Goal: Information Seeking & Learning: Learn about a topic

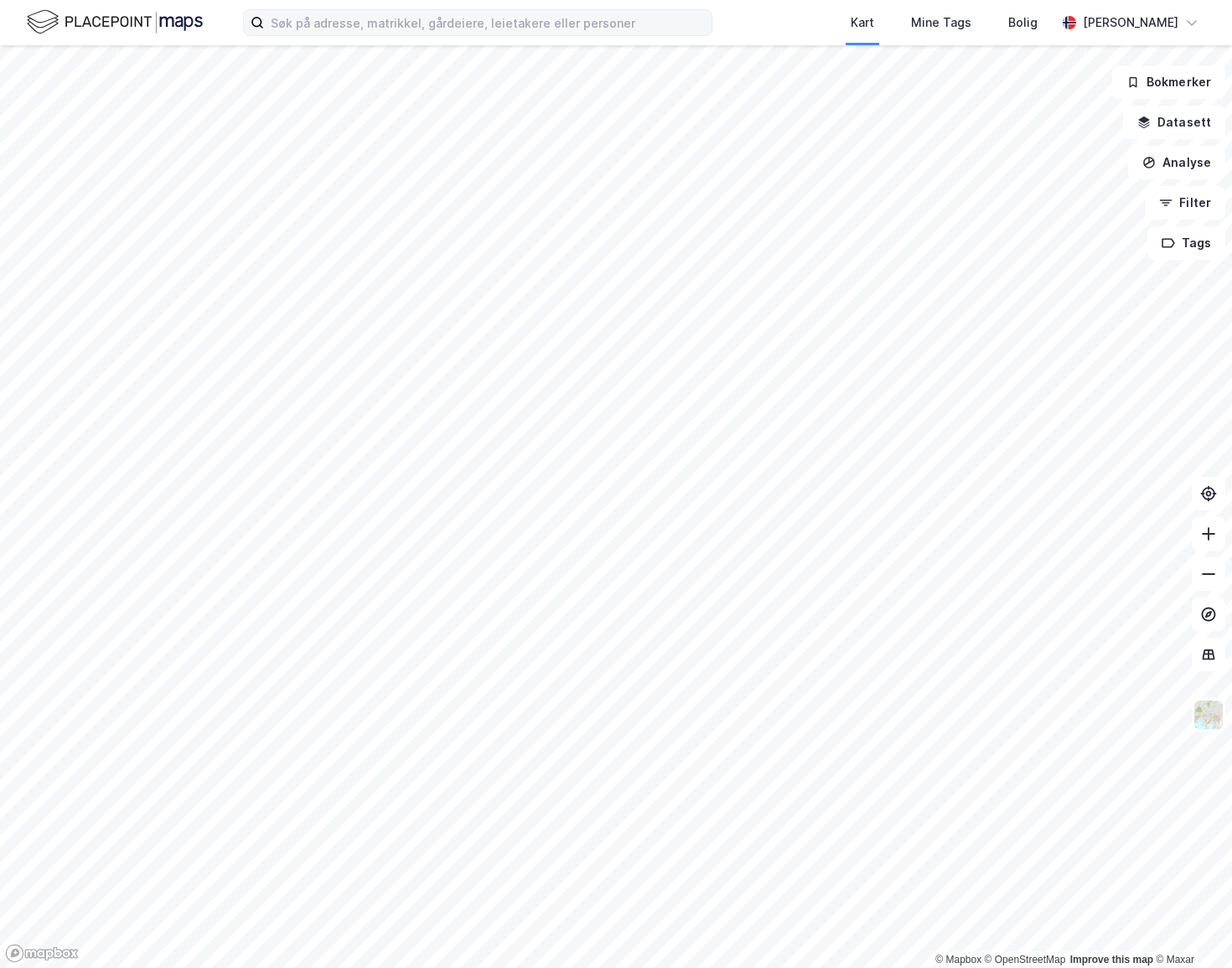
click at [499, 9] on div "Kart Mine Tags Bolig [PERSON_NAME]" at bounding box center [616, 23] width 1232 height 45
click at [503, 23] on input at bounding box center [488, 23] width 448 height 26
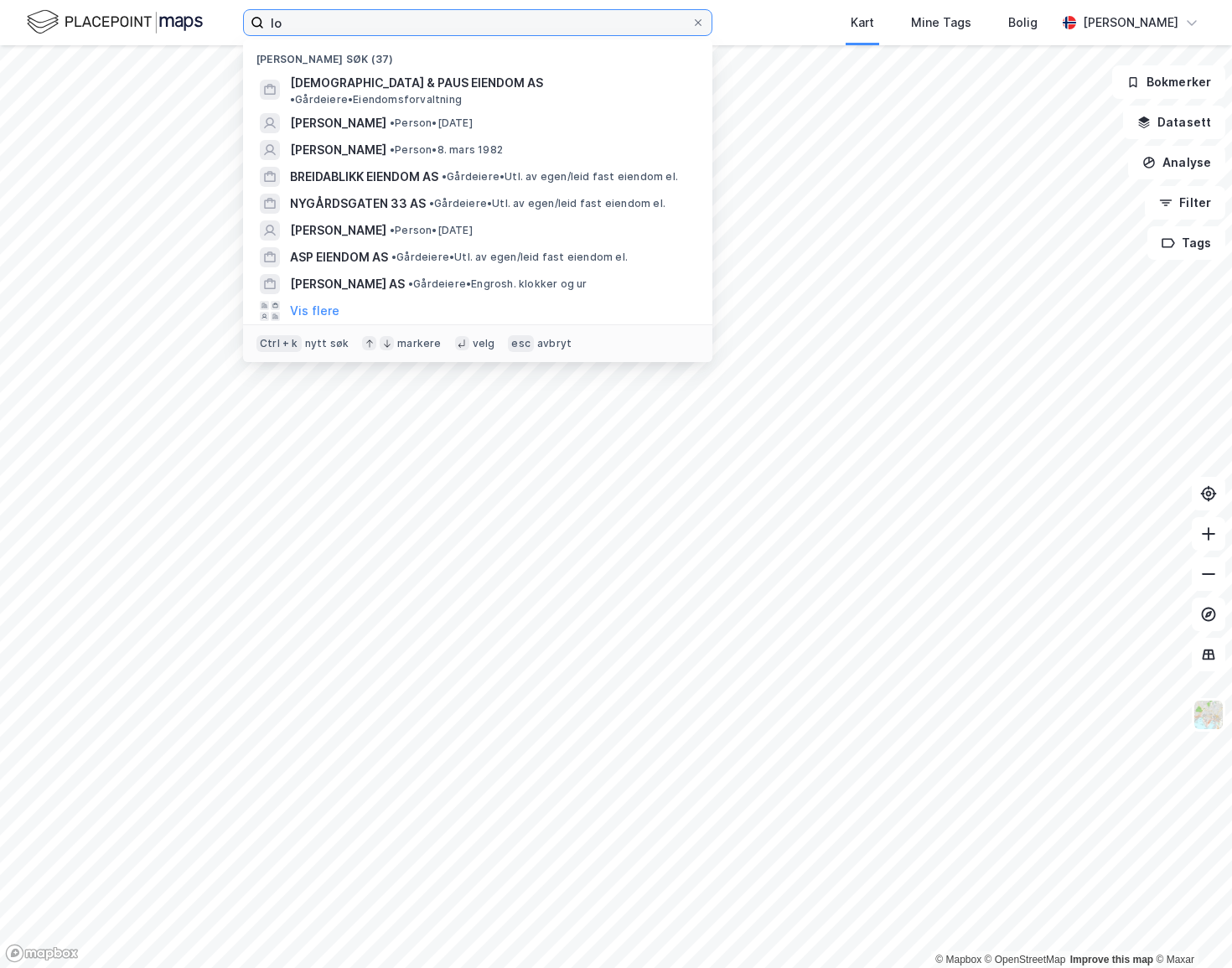
type input "l"
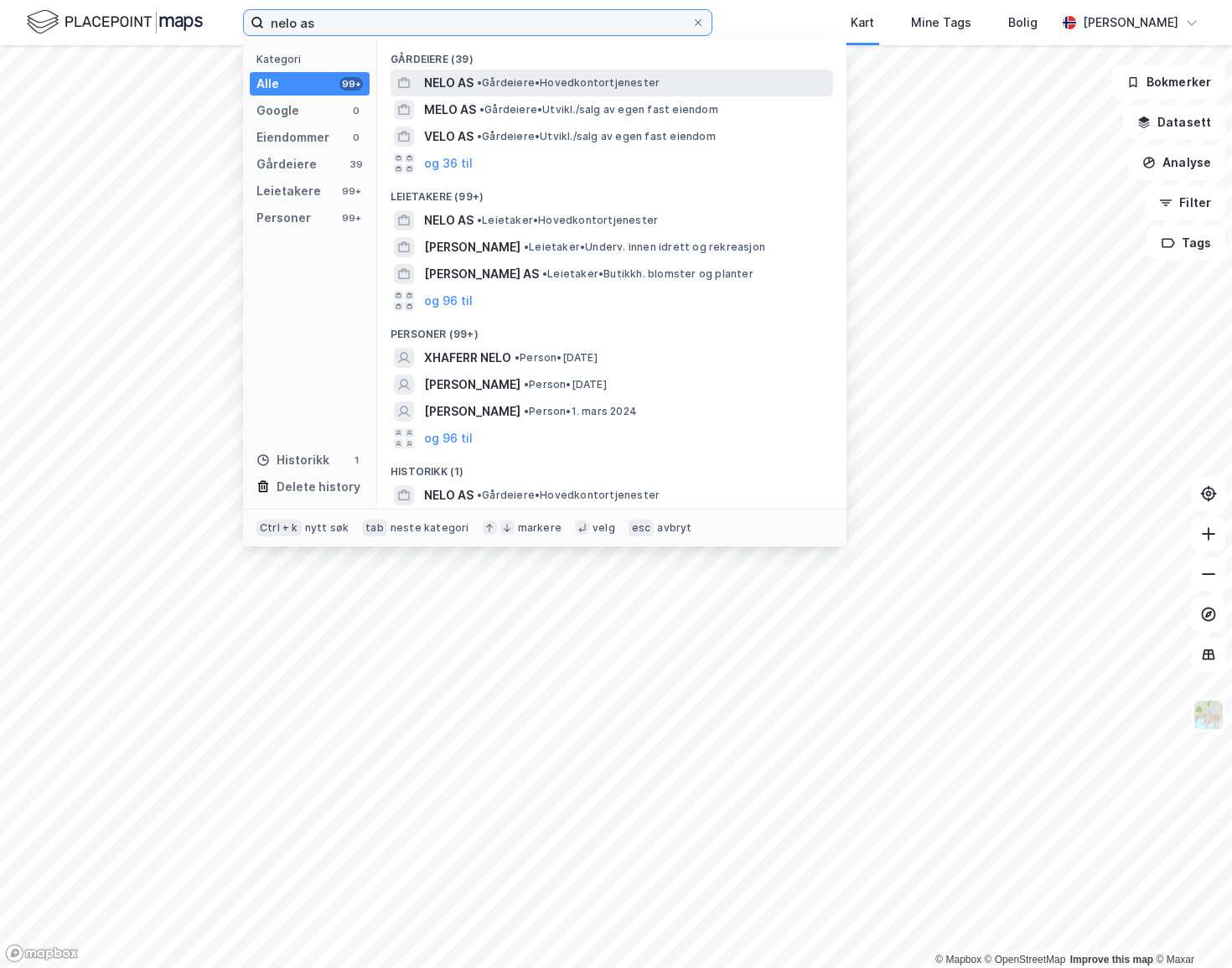
type input "nelo as"
click at [562, 87] on span "• Gårdeiere • Hovedkontortjenester" at bounding box center [568, 83] width 183 height 13
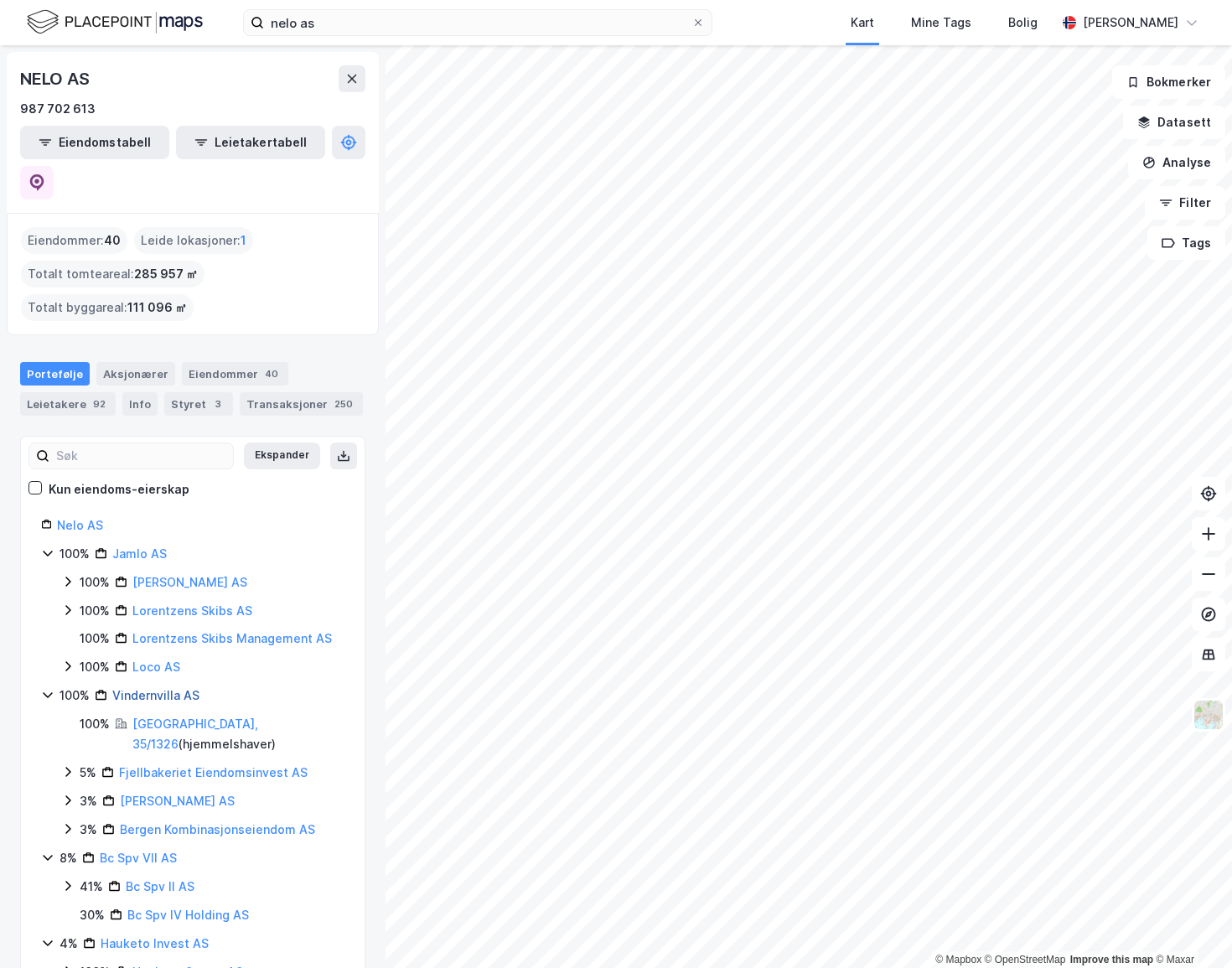
click at [166, 689] on link "Vindernvilla AS" at bounding box center [156, 695] width 87 height 14
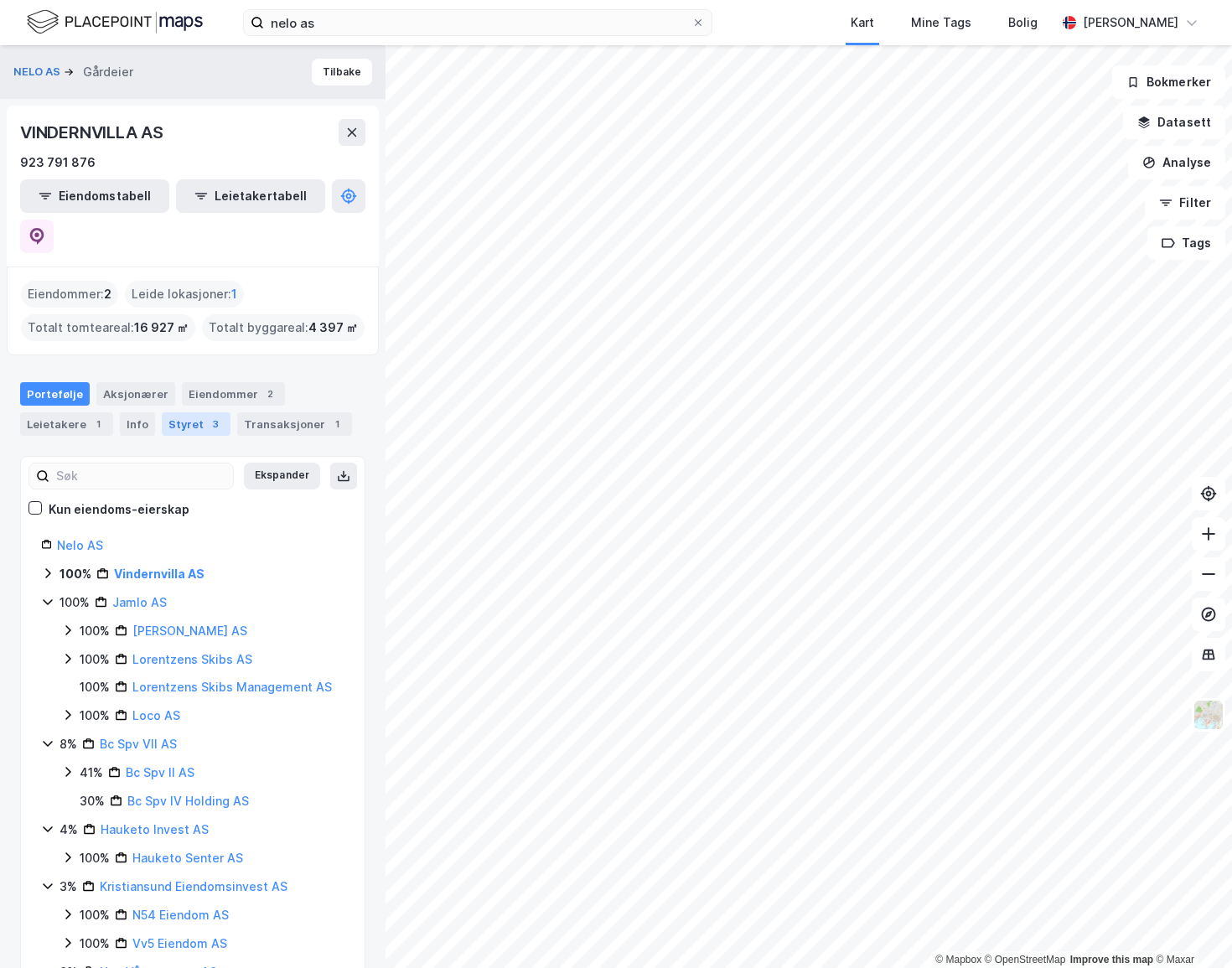
click at [180, 412] on div "Styret 3" at bounding box center [196, 423] width 69 height 24
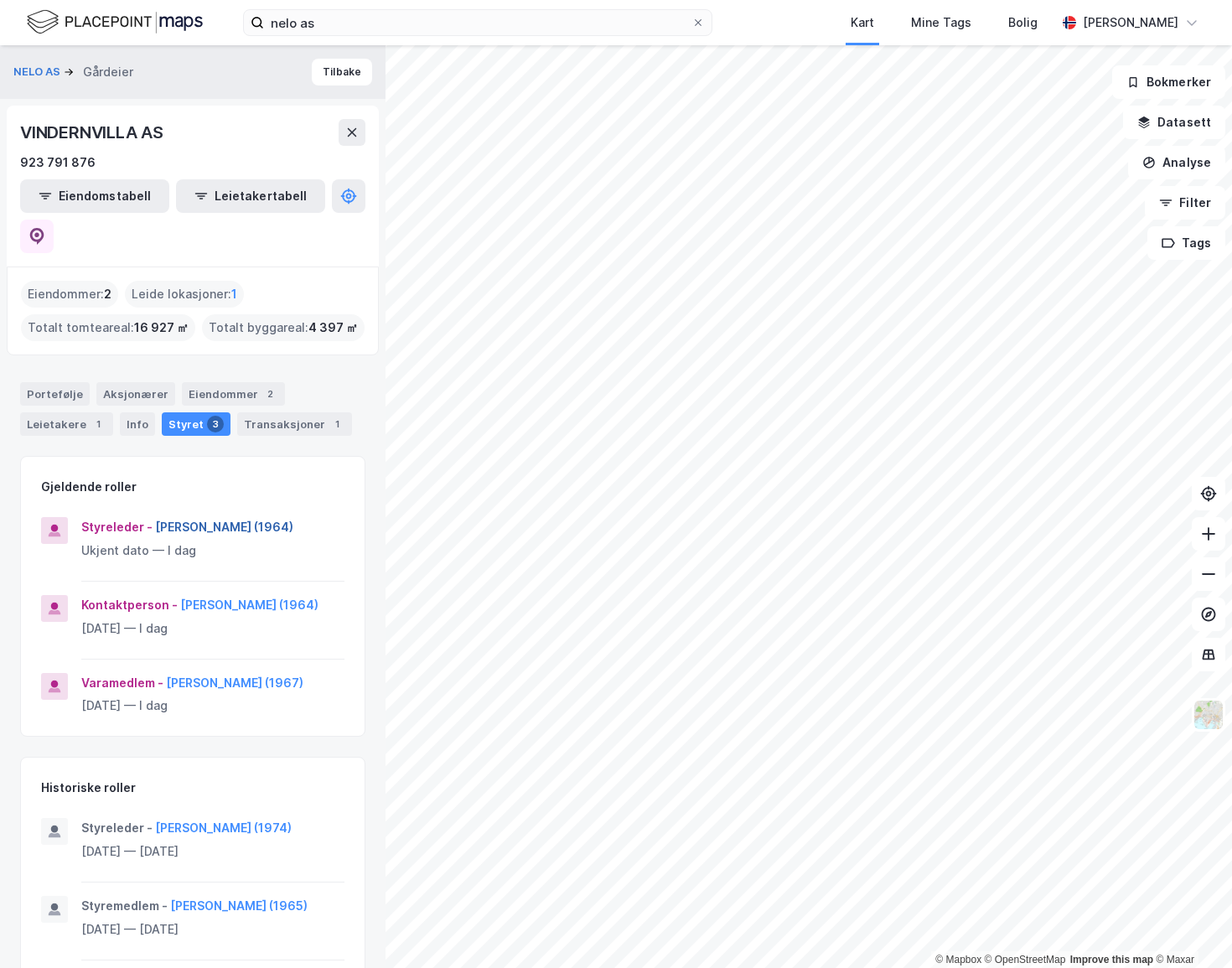
click at [0, 0] on button "Nicolai Eirik Lorentzen (1964)" at bounding box center [0, 0] width 0 height 0
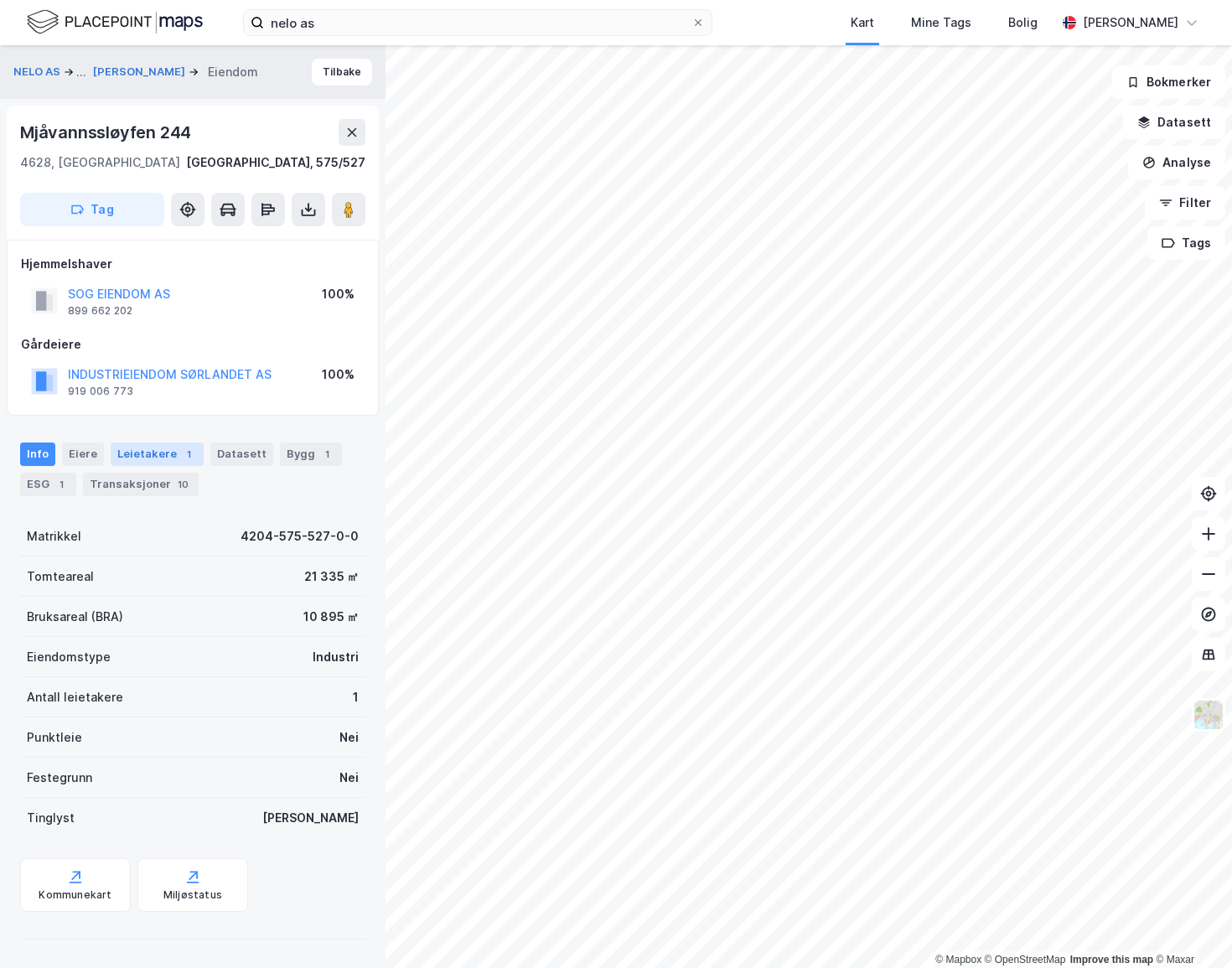
click at [154, 450] on div "Leietakere 1" at bounding box center [157, 454] width 93 height 24
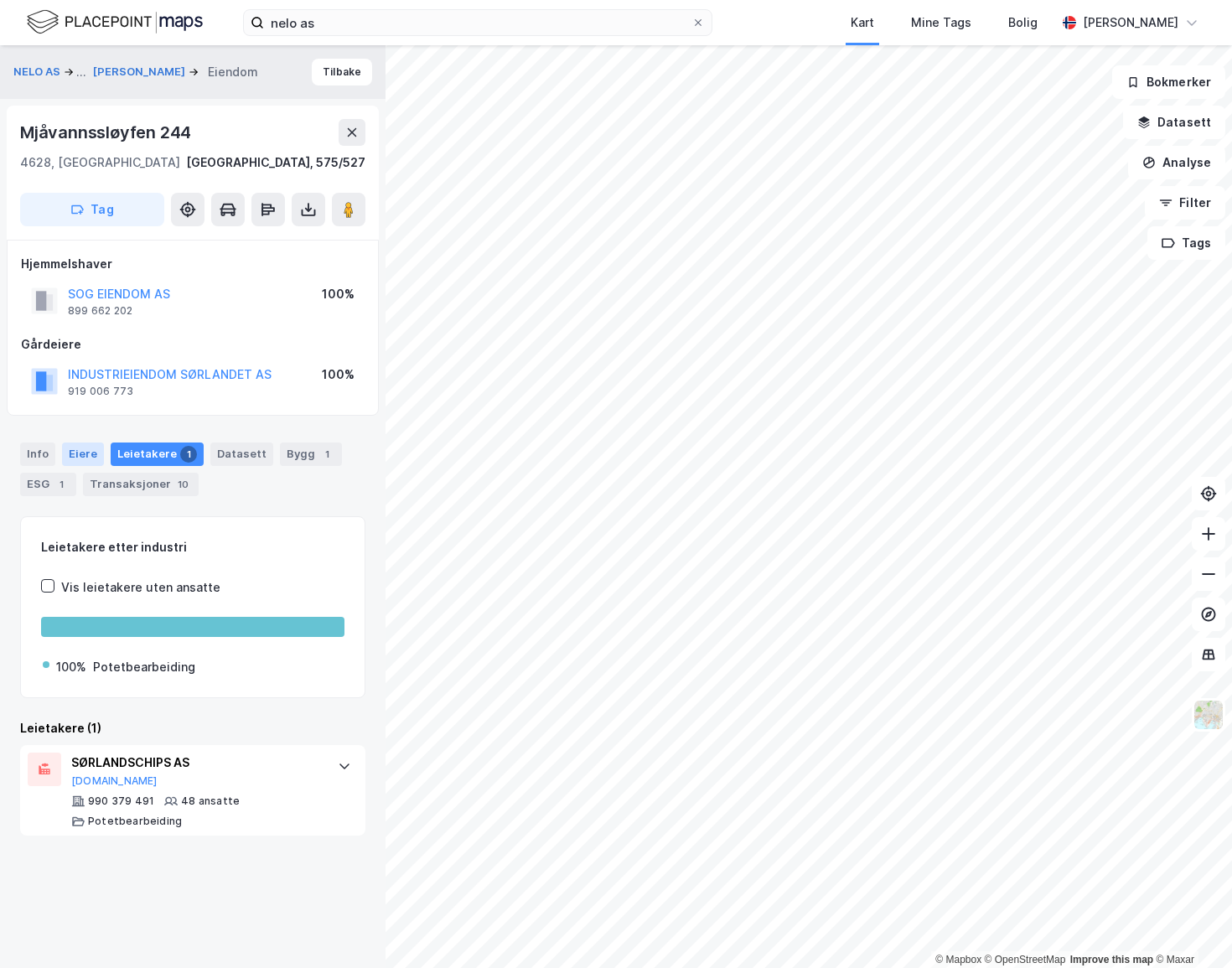
click at [75, 454] on div "Eiere" at bounding box center [82, 454] width 42 height 24
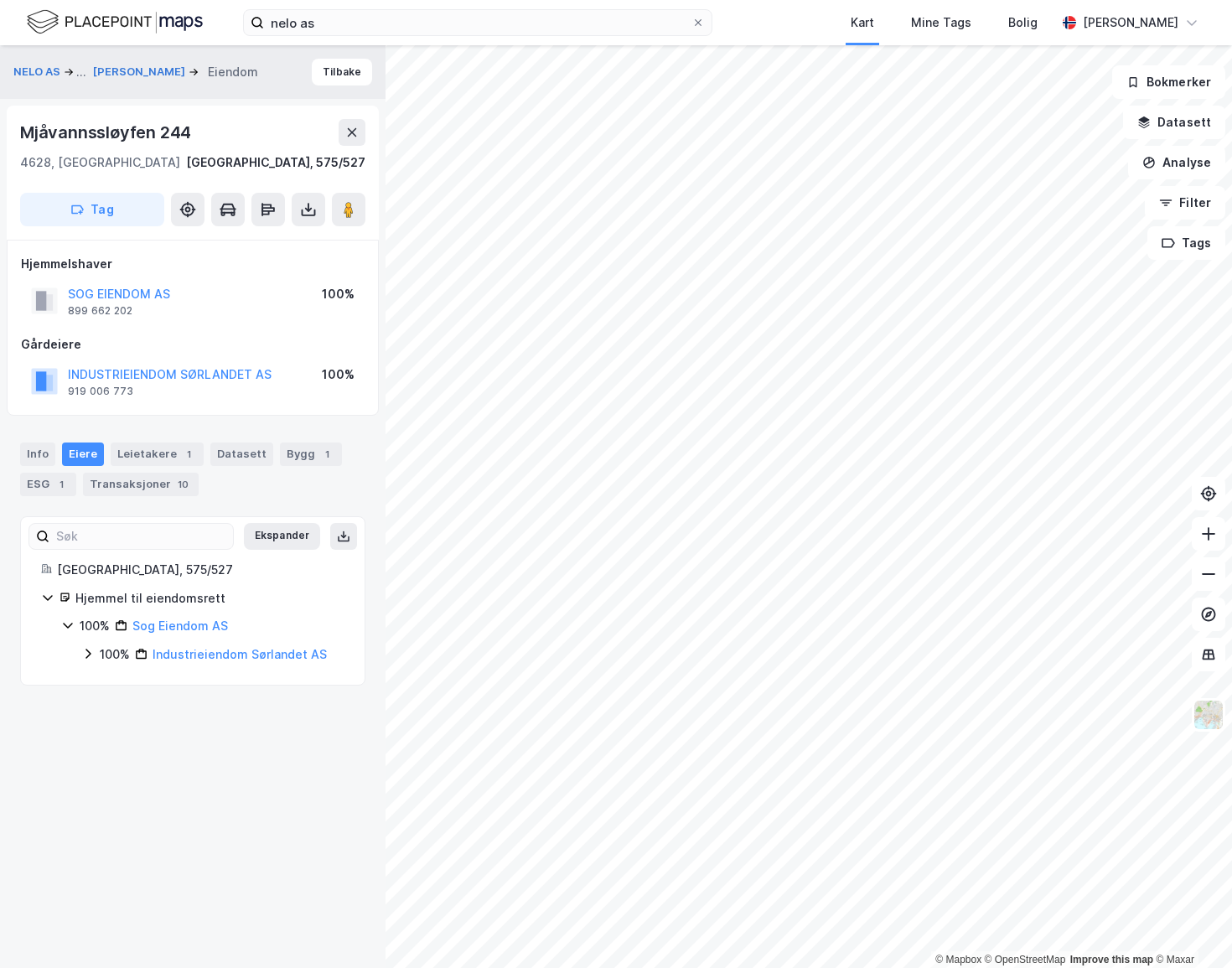
click at [86, 653] on icon at bounding box center [88, 654] width 13 height 13
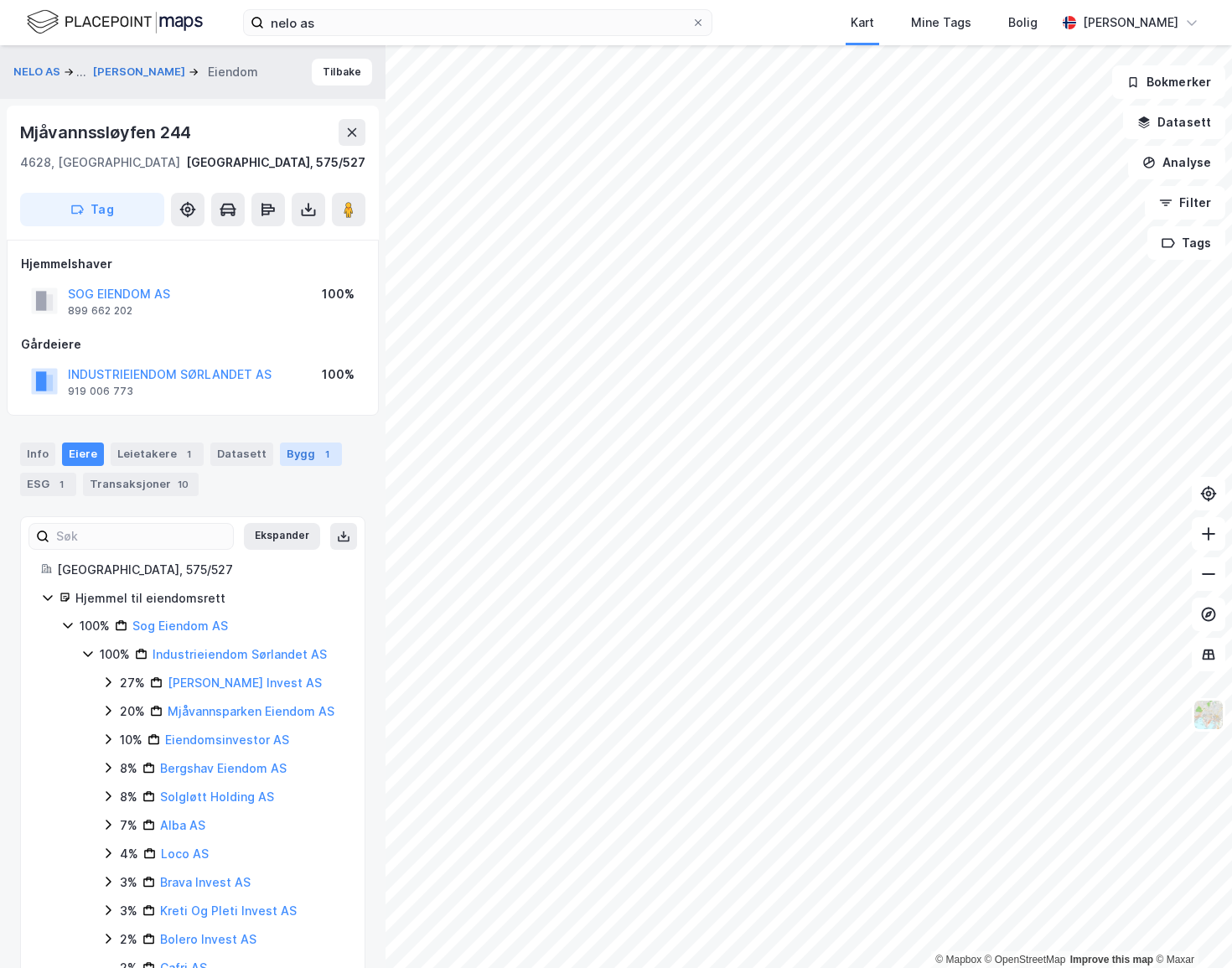
click at [295, 447] on div "Bygg 1" at bounding box center [311, 454] width 62 height 24
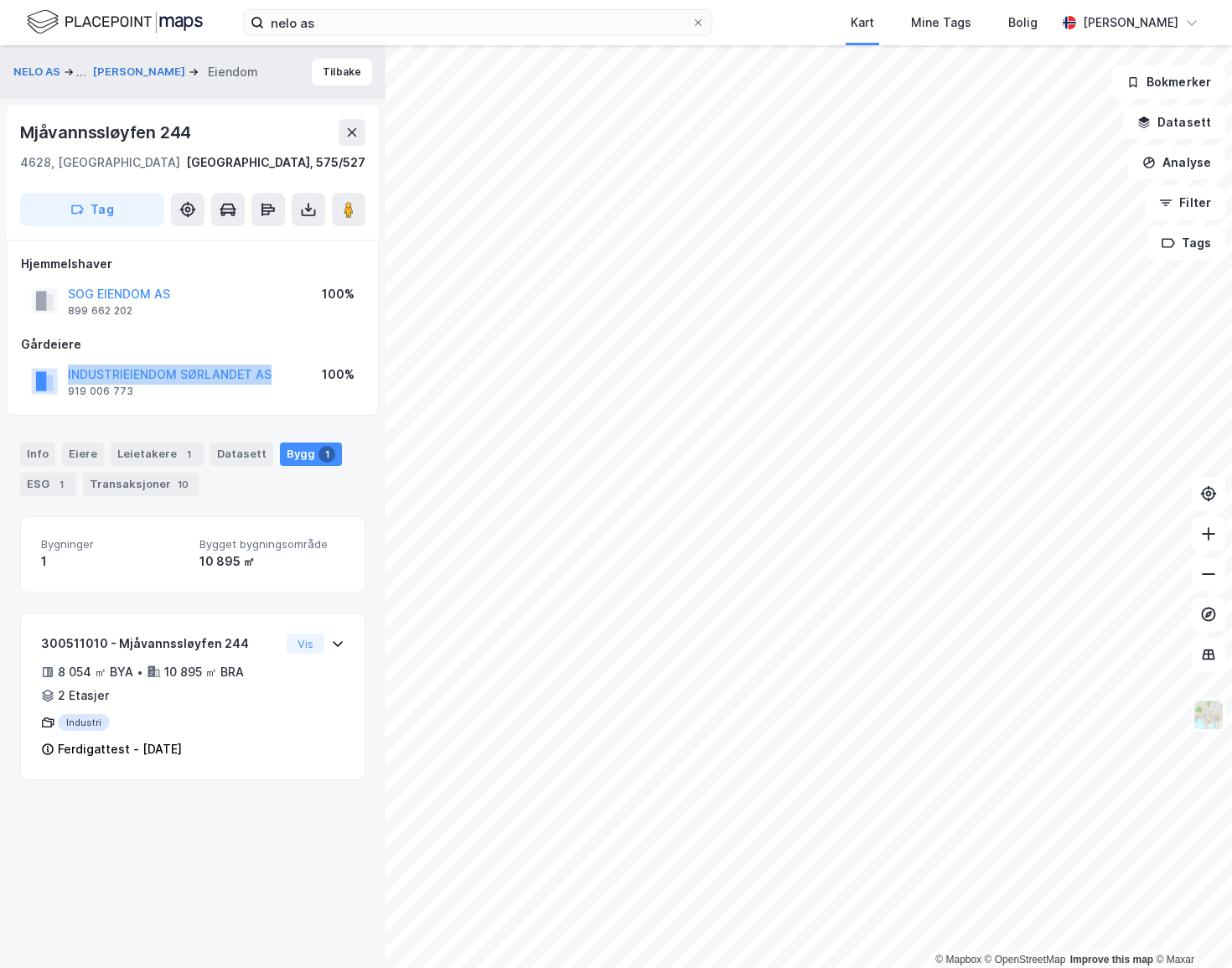
drag, startPoint x: 288, startPoint y: 376, endPoint x: 47, endPoint y: 359, distance: 241.6
click at [47, 359] on div "Gårdeiere INDUSTRIEIENDOM SØRLANDET AS 919 006 773 100%" at bounding box center [192, 367] width 344 height 67
copy button "INDUSTRIEIENDOM SØRLANDET AS"
click at [322, 69] on button "Tilbake" at bounding box center [342, 72] width 61 height 27
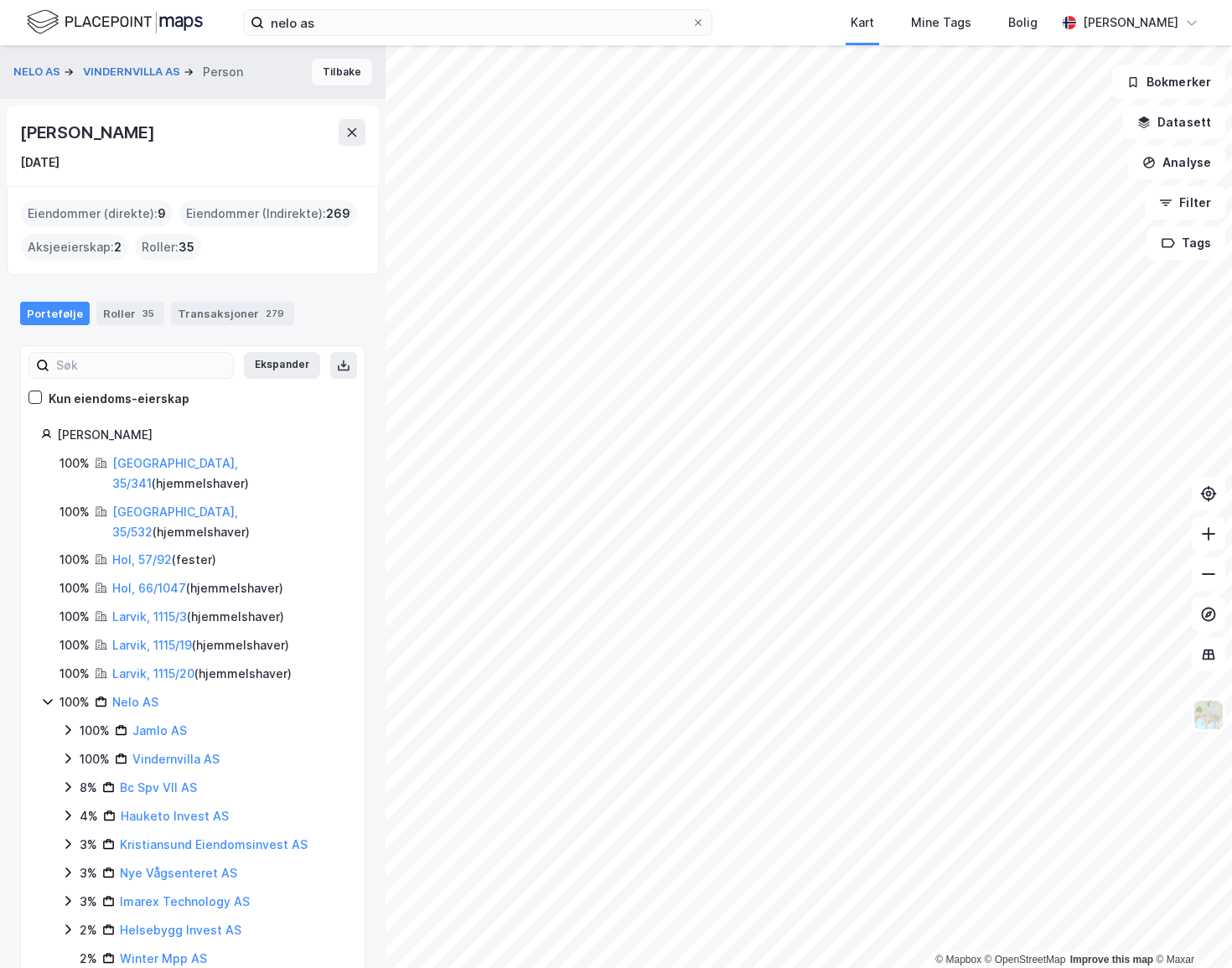
click at [335, 69] on button "Tilbake" at bounding box center [342, 72] width 61 height 27
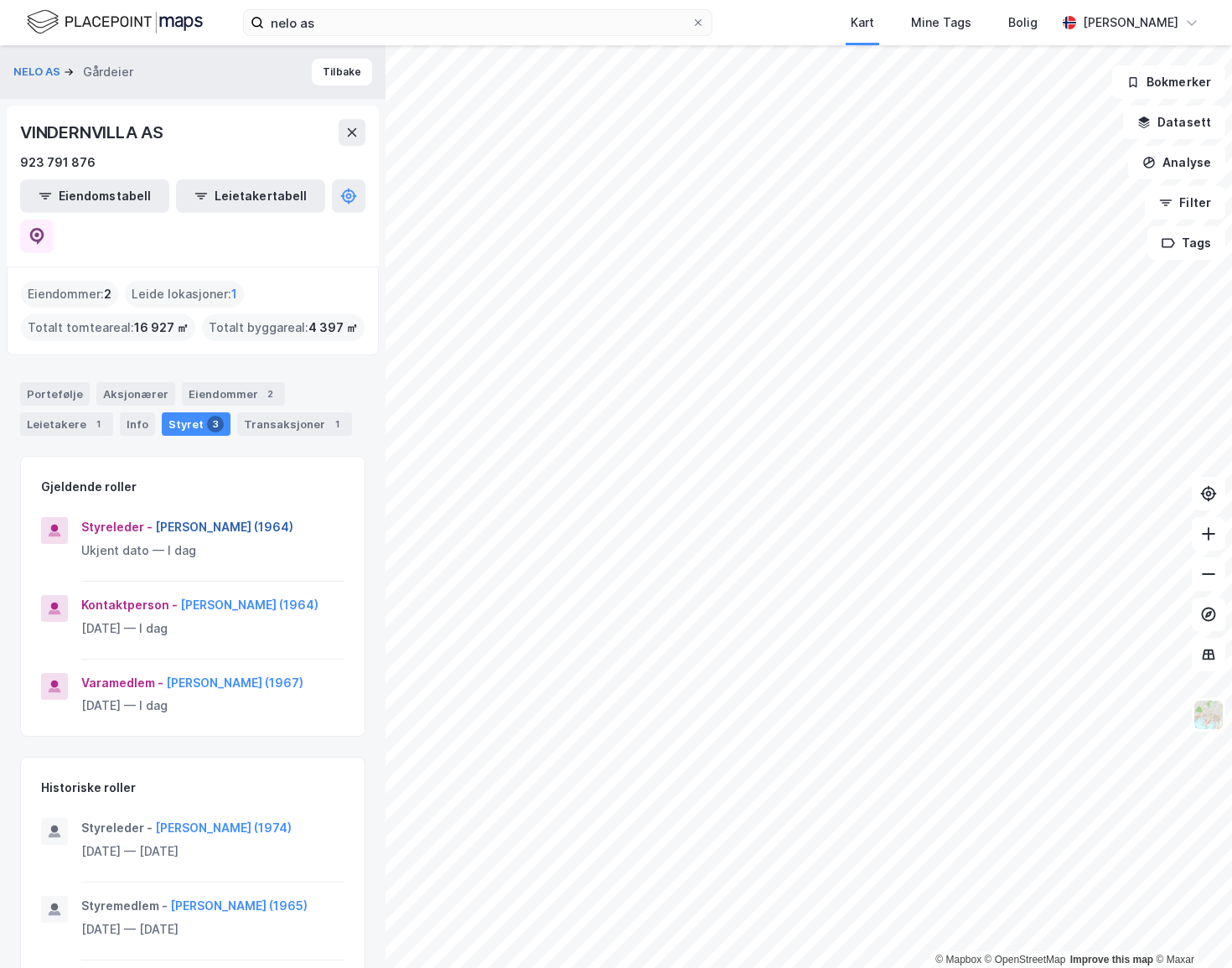
click at [0, 0] on button "Nicolai Eirik Lorentzen (1964)" at bounding box center [0, 0] width 0 height 0
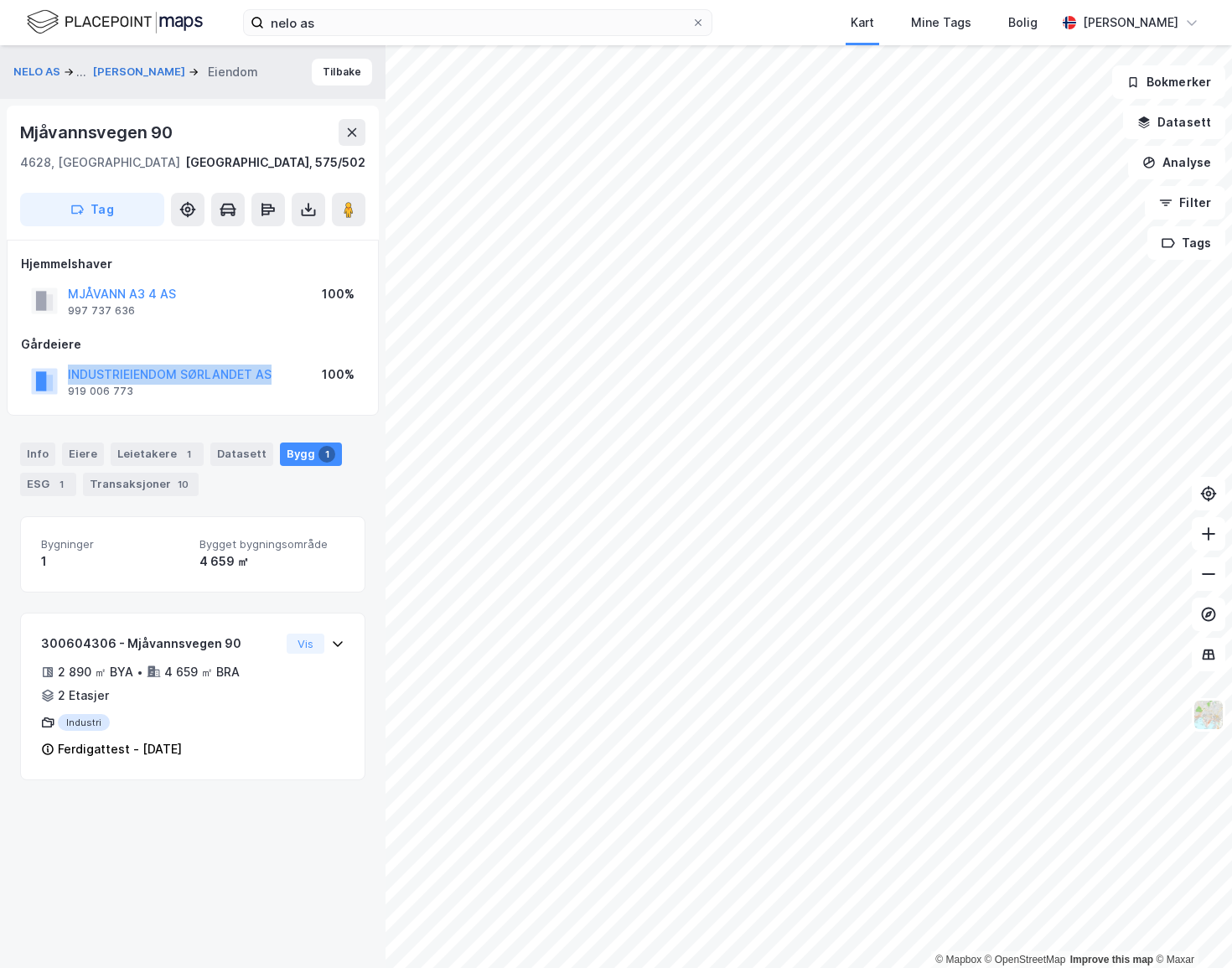
drag, startPoint x: 272, startPoint y: 374, endPoint x: 66, endPoint y: 364, distance: 206.2
click at [66, 364] on div "INDUSTRIEIENDOM SØRLANDET AS 919 006 773 100%" at bounding box center [192, 381] width 344 height 40
copy button "INDUSTRIEIENDOM SØRLANDET AS"
click at [285, 372] on div "INDUSTRIEIENDOM SØRLANDET AS 919 006 773 100%" at bounding box center [192, 381] width 344 height 40
click at [318, 368] on div "INDUSTRIEIENDOM SØRLANDET AS 919 006 773 100%" at bounding box center [192, 381] width 344 height 40
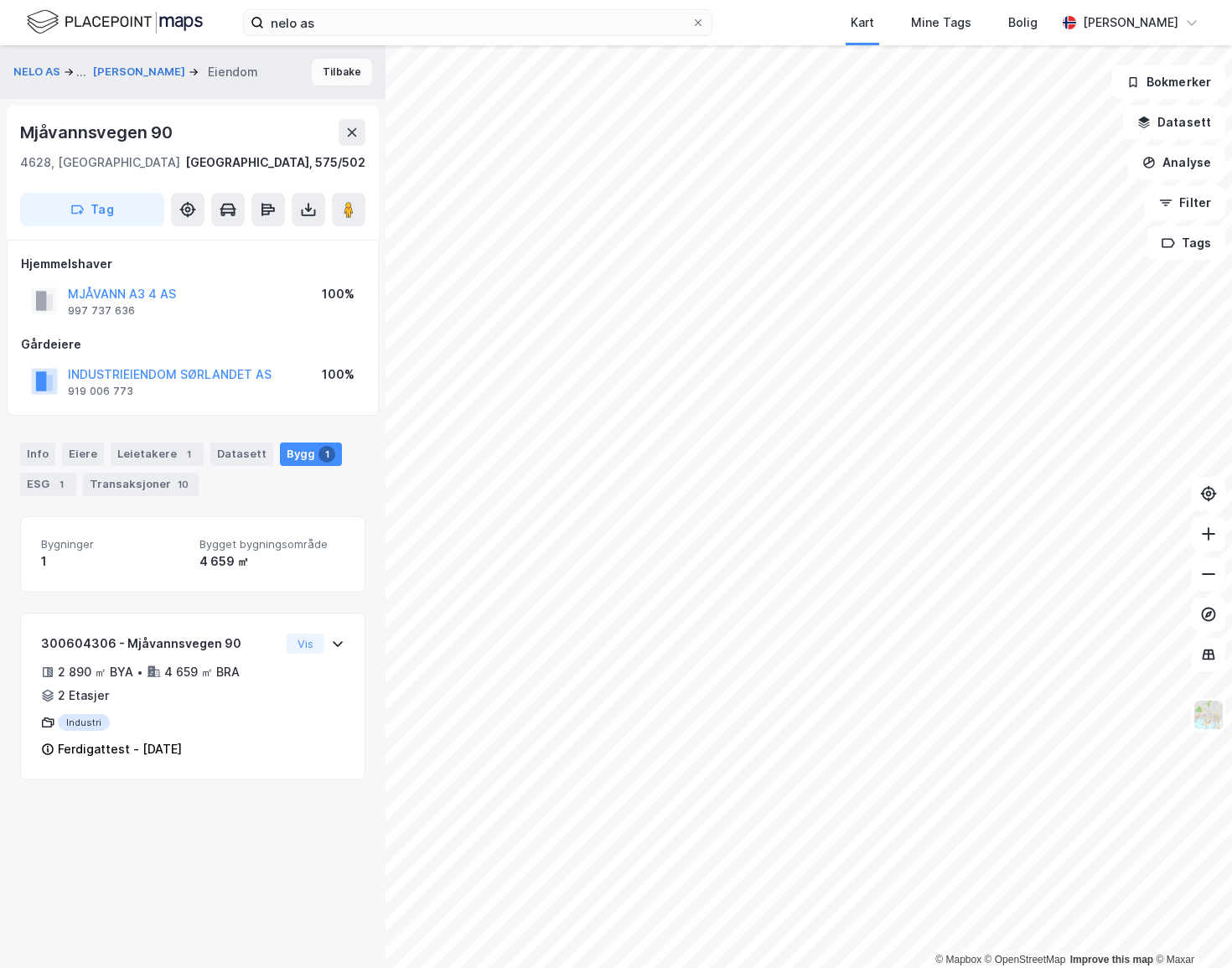
click at [334, 72] on button "Tilbake" at bounding box center [342, 72] width 61 height 27
click at [343, 71] on button "Tilbake" at bounding box center [342, 72] width 61 height 27
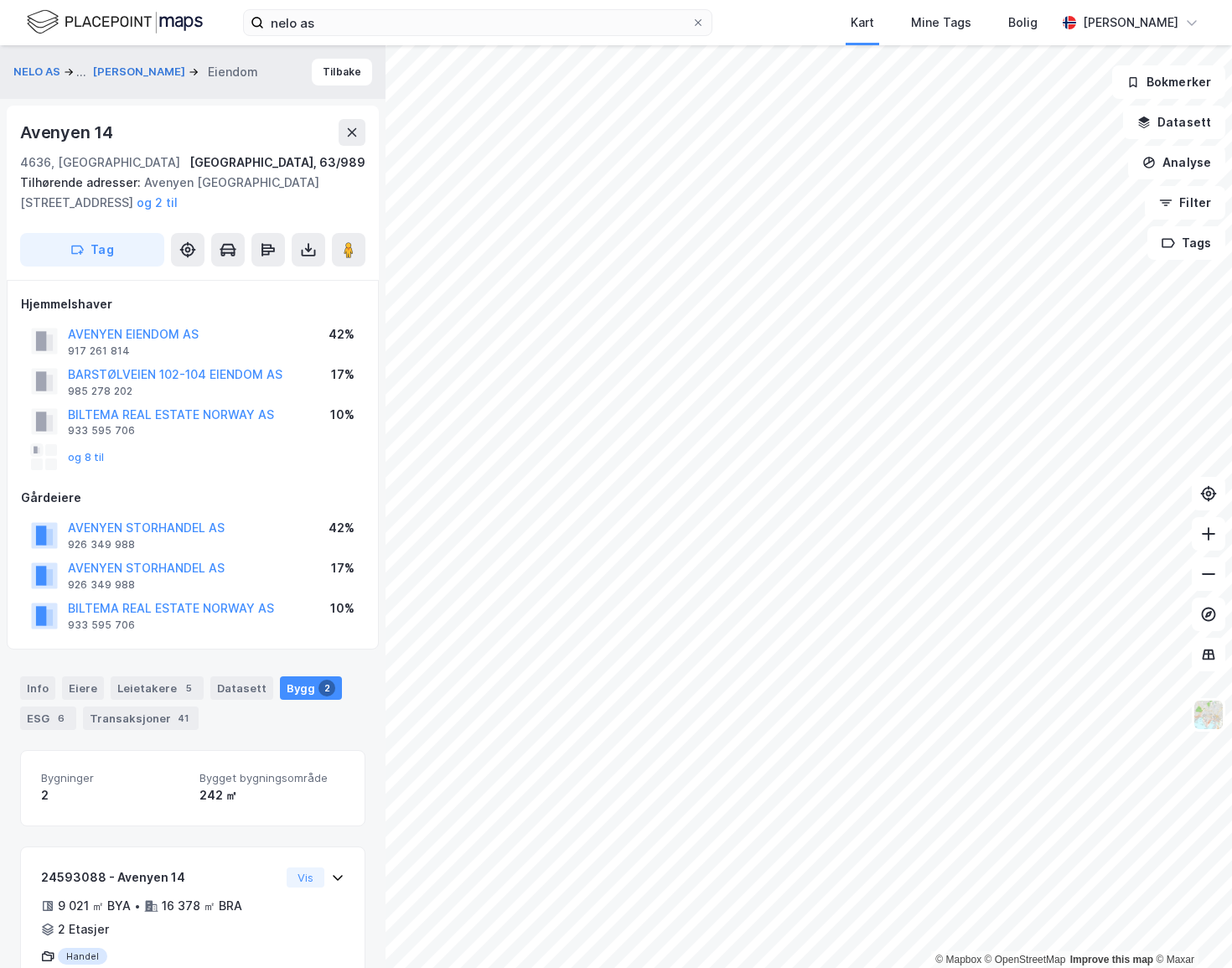
drag, startPoint x: 162, startPoint y: 145, endPoint x: 117, endPoint y: 319, distance: 179.7
drag, startPoint x: 117, startPoint y: 319, endPoint x: 120, endPoint y: 292, distance: 27.2
click at [120, 292] on div "Hjemmelshaver AVENYEN EIENDOM AS 917 261 814 42% BARSTØLVEIEN 102-104 EIENDOM A…" at bounding box center [192, 465] width 372 height 369
drag, startPoint x: 42, startPoint y: 475, endPoint x: 22, endPoint y: 476, distance: 20.0
click at [22, 476] on div "Hjemmelshaver AVENYEN EIENDOM AS 917 261 814 42% BARSTØLVEIEN 102-104 EIENDOM A…" at bounding box center [192, 465] width 344 height 341
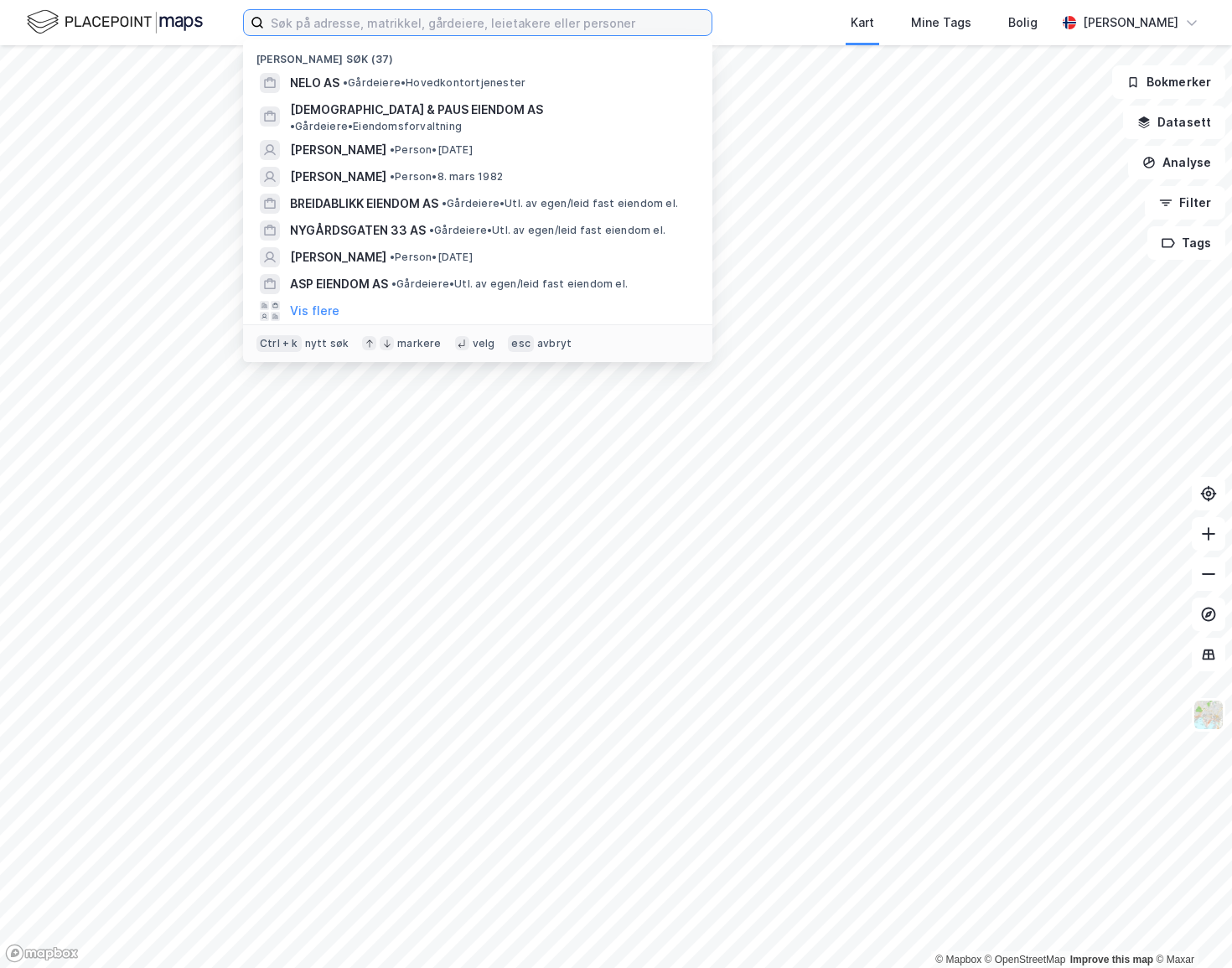
click at [322, 22] on input at bounding box center [488, 23] width 448 height 26
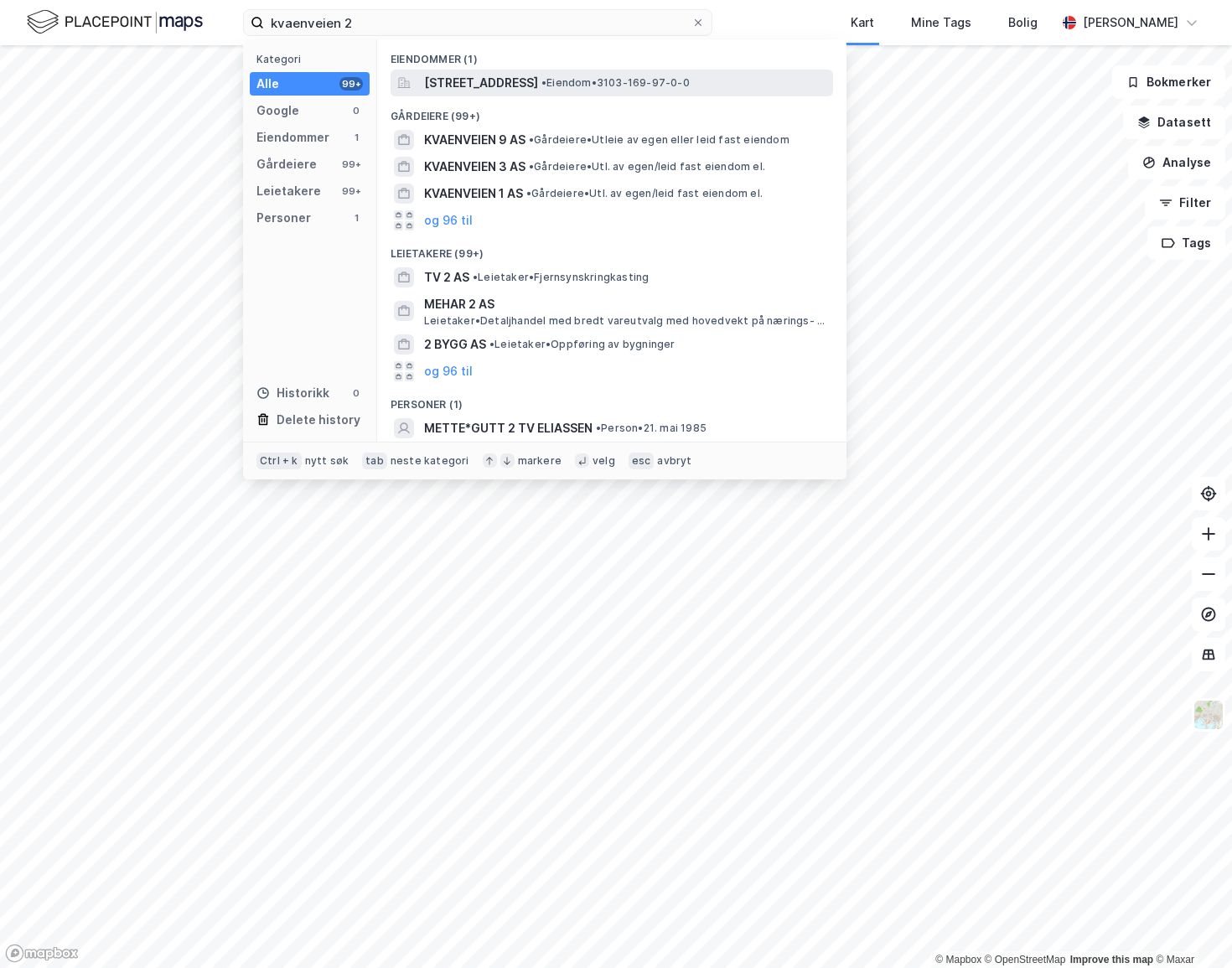
click at [525, 80] on span "Kvaenveien 2, 1529, MOSS, MOSS" at bounding box center [481, 82] width 114 height 20
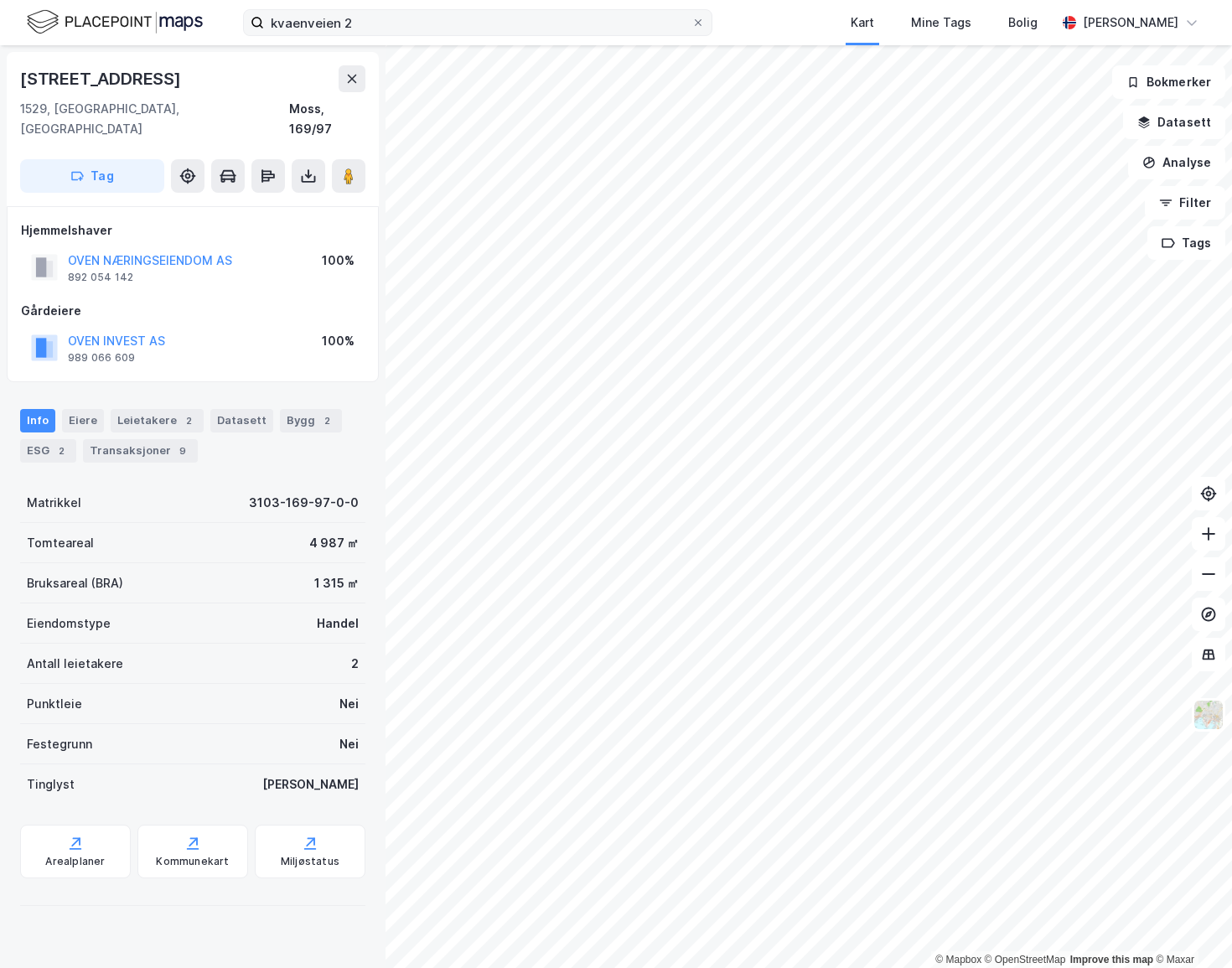
drag, startPoint x: 349, startPoint y: 4, endPoint x: 346, endPoint y: 11, distance: 7.6
click at [347, 9] on div "kvaenveien 2 Kart Mine Tags Bolig Alexander Foss" at bounding box center [616, 23] width 1232 height 45
click at [346, 13] on input "kvaenveien 2" at bounding box center [477, 23] width 427 height 26
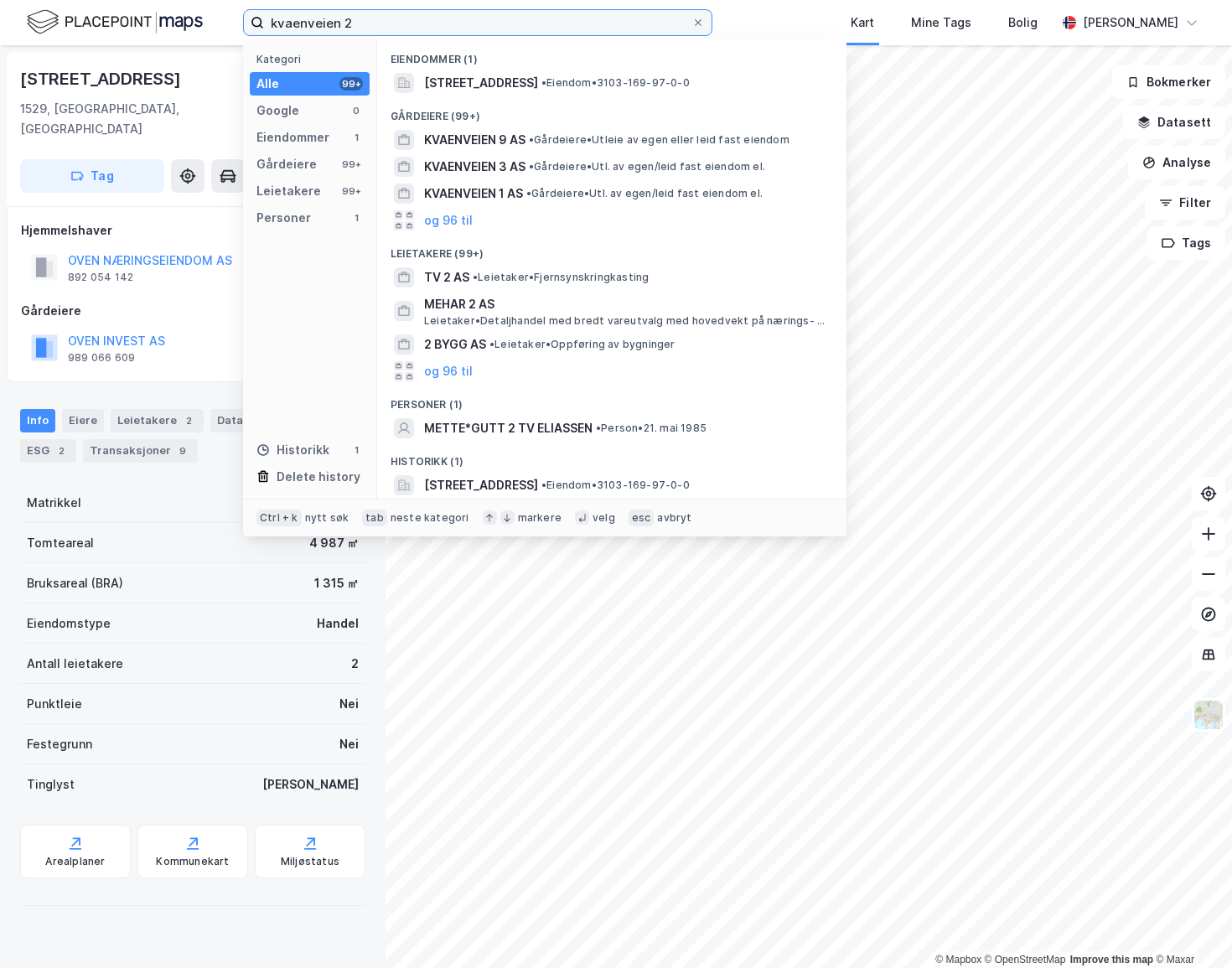
click at [347, 14] on input "kvaenveien 2" at bounding box center [477, 23] width 427 height 26
click at [352, 25] on input "kvaenveien 2" at bounding box center [477, 23] width 427 height 26
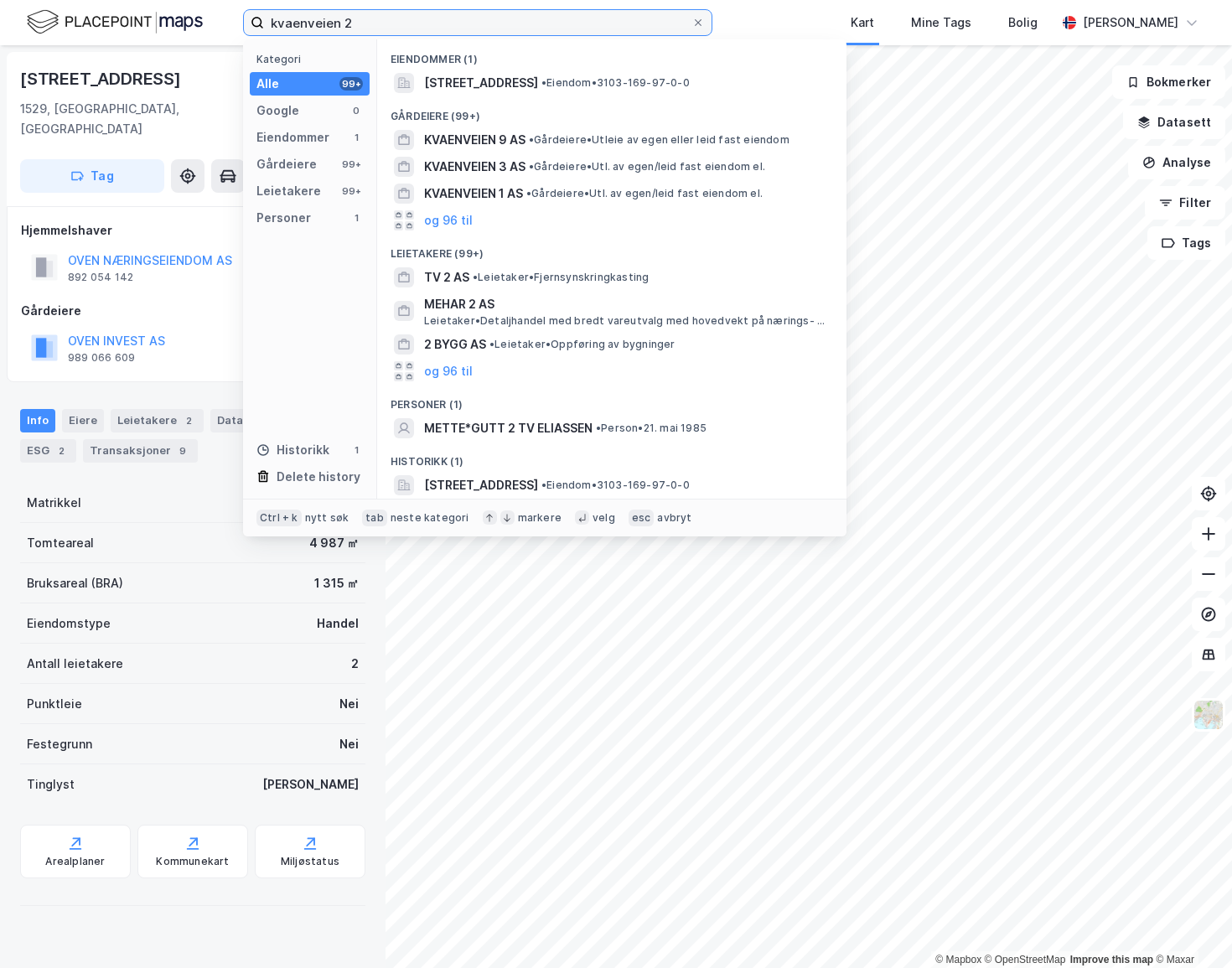
click at [351, 25] on input "kvaenveien 2" at bounding box center [477, 23] width 427 height 26
click at [351, 24] on input "kvaenveien 2" at bounding box center [477, 23] width 427 height 26
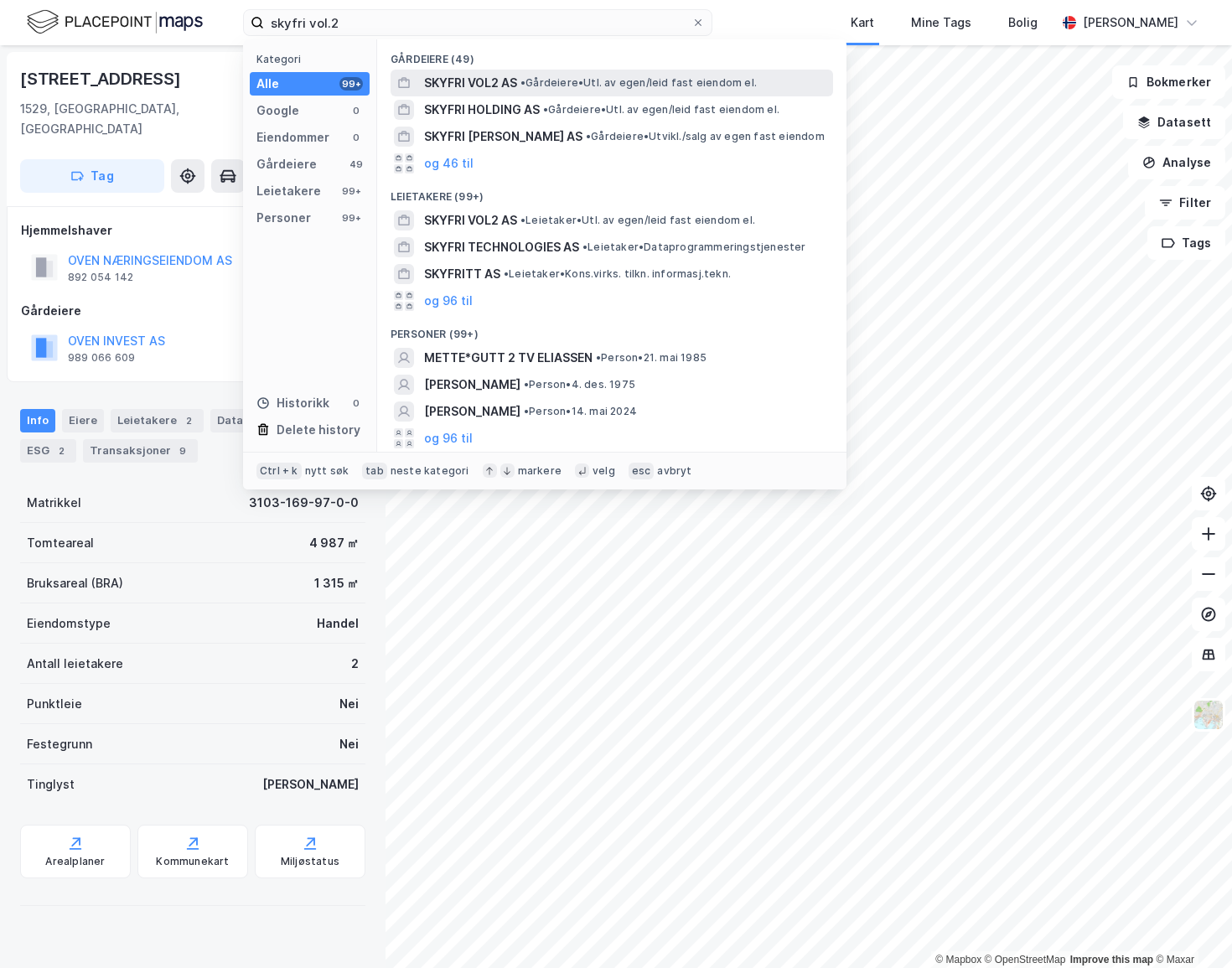
click at [486, 79] on span "SKYFRI VOL2 AS" at bounding box center [471, 82] width 93 height 20
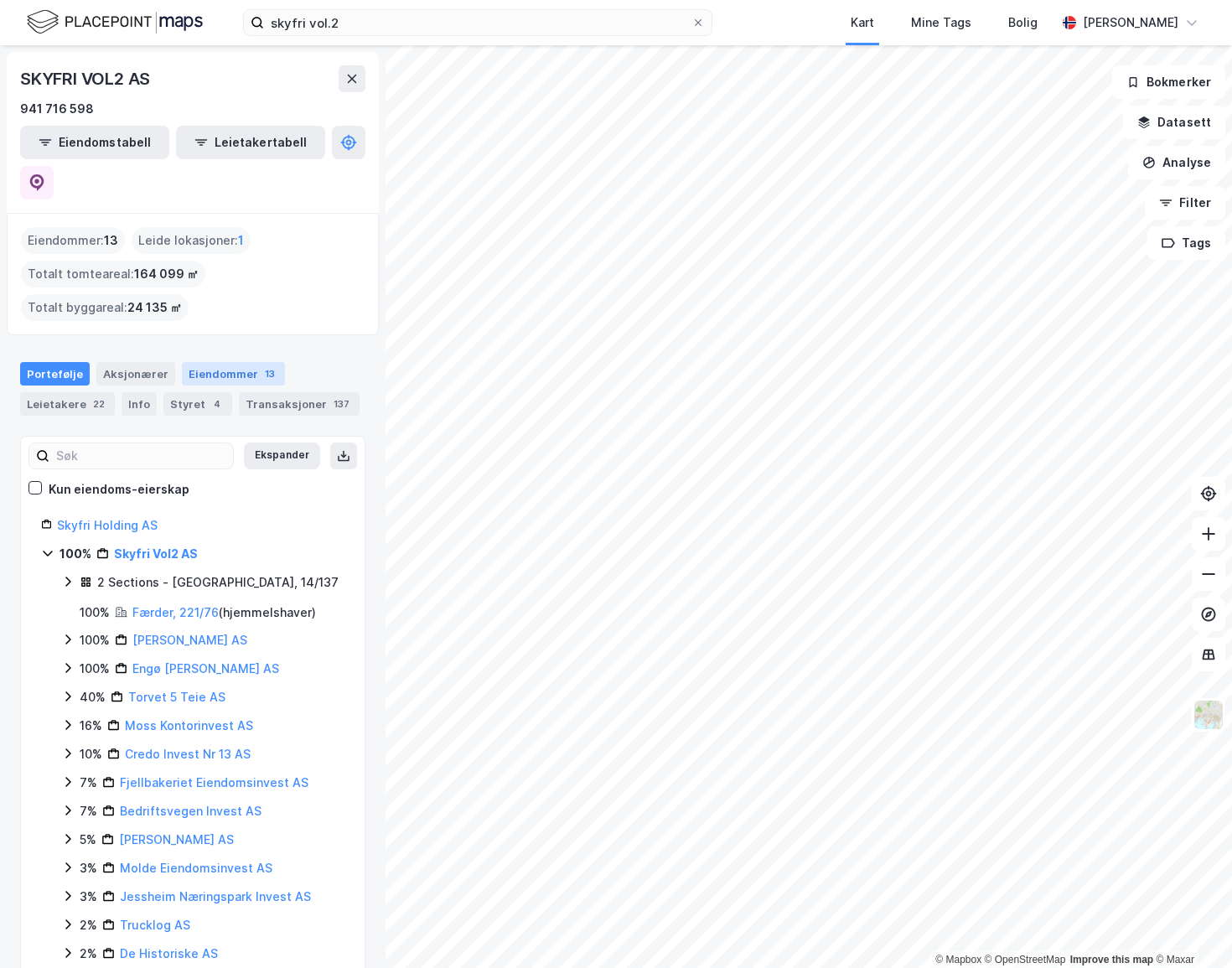
click at [204, 362] on div "Eiendommer 13" at bounding box center [233, 373] width 103 height 24
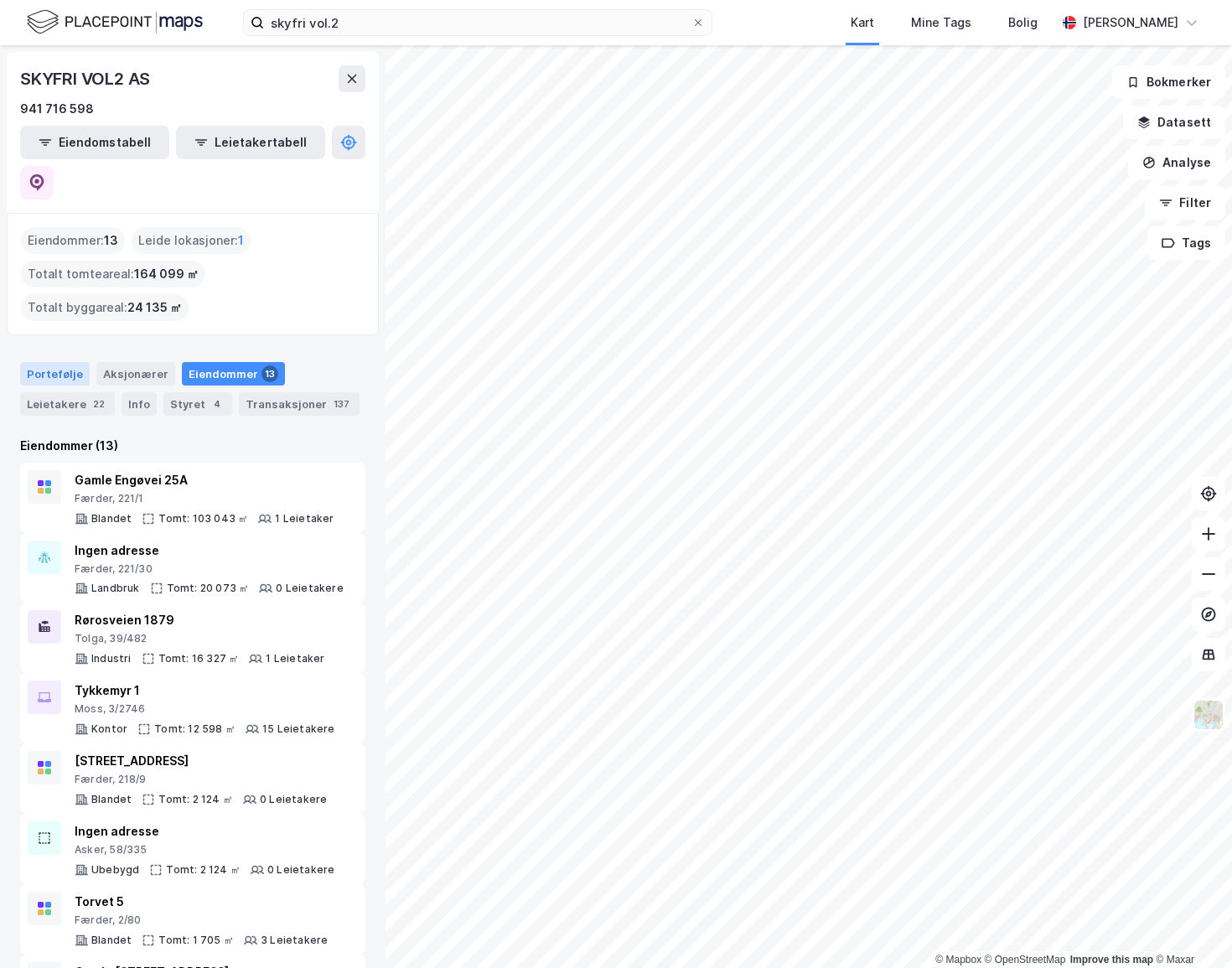
click at [49, 362] on div "Portefølje" at bounding box center [54, 373] width 69 height 24
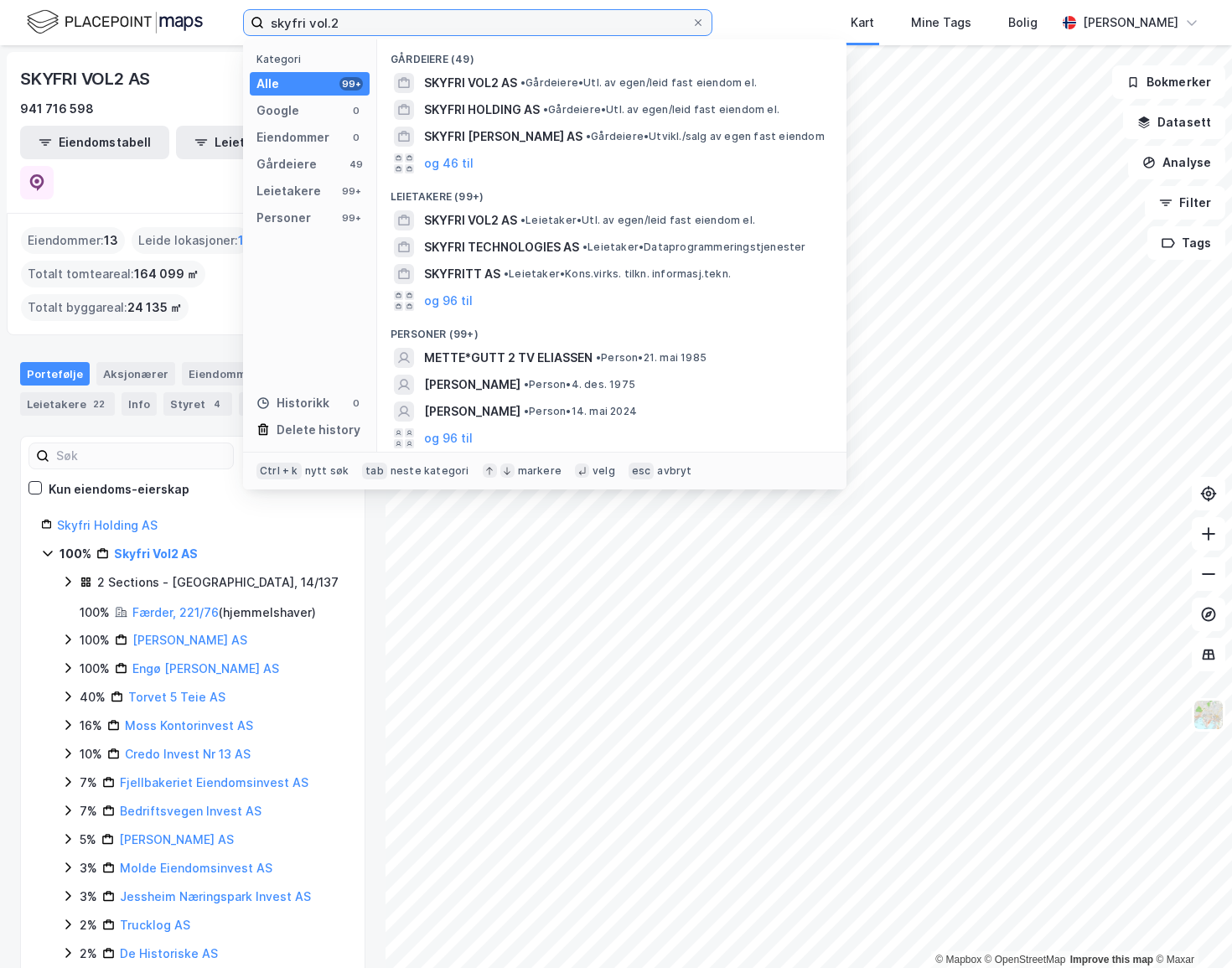
drag, startPoint x: 361, startPoint y: 21, endPoint x: 179, endPoint y: 48, distance: 184.0
click at [179, 48] on div "skyfri vol.2 Kategori Alle 99+ Google 0 Eiendommer 0 Gårdeiere 49 Leietakere 99…" at bounding box center [616, 484] width 1232 height 968
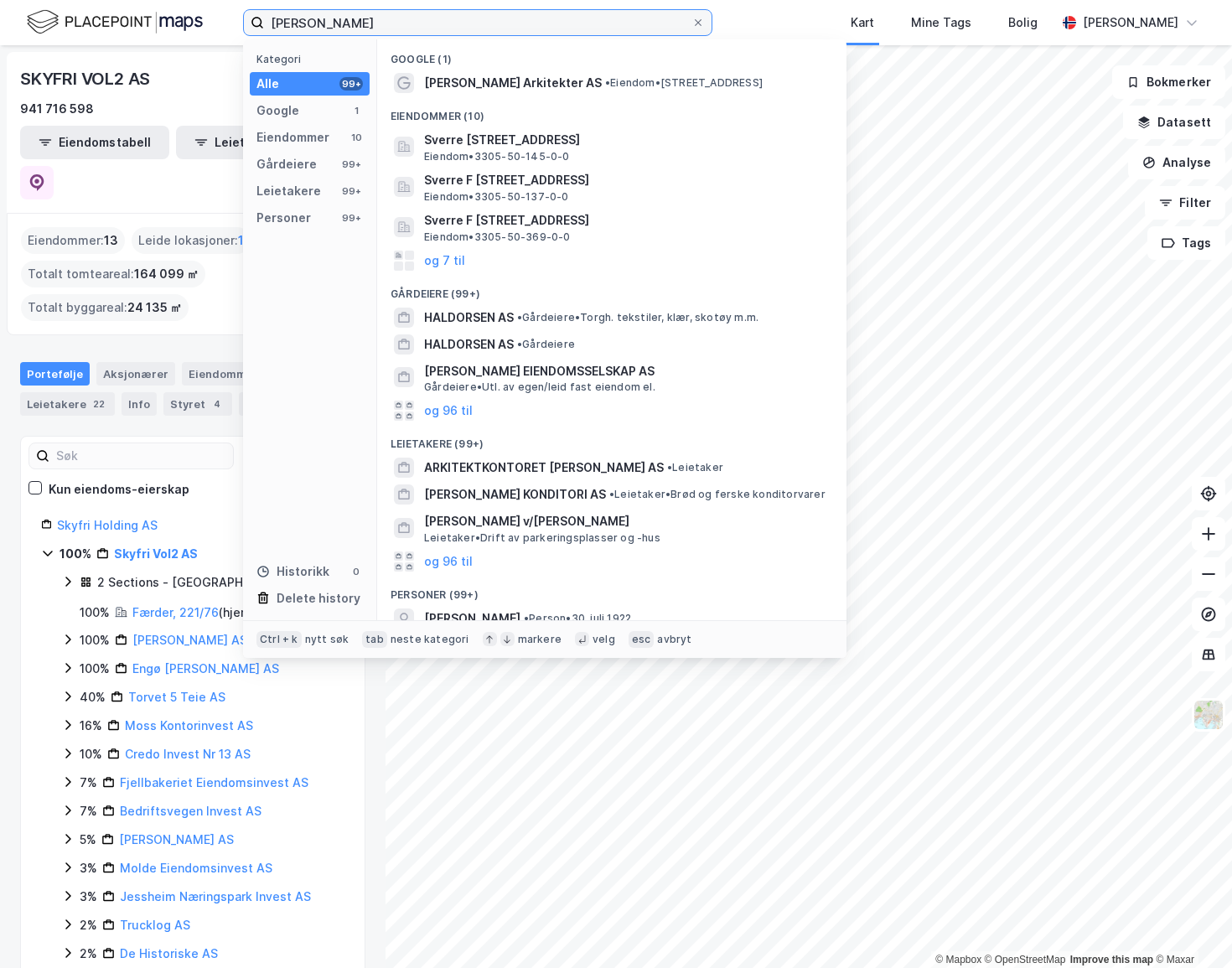
scroll to position [92, 0]
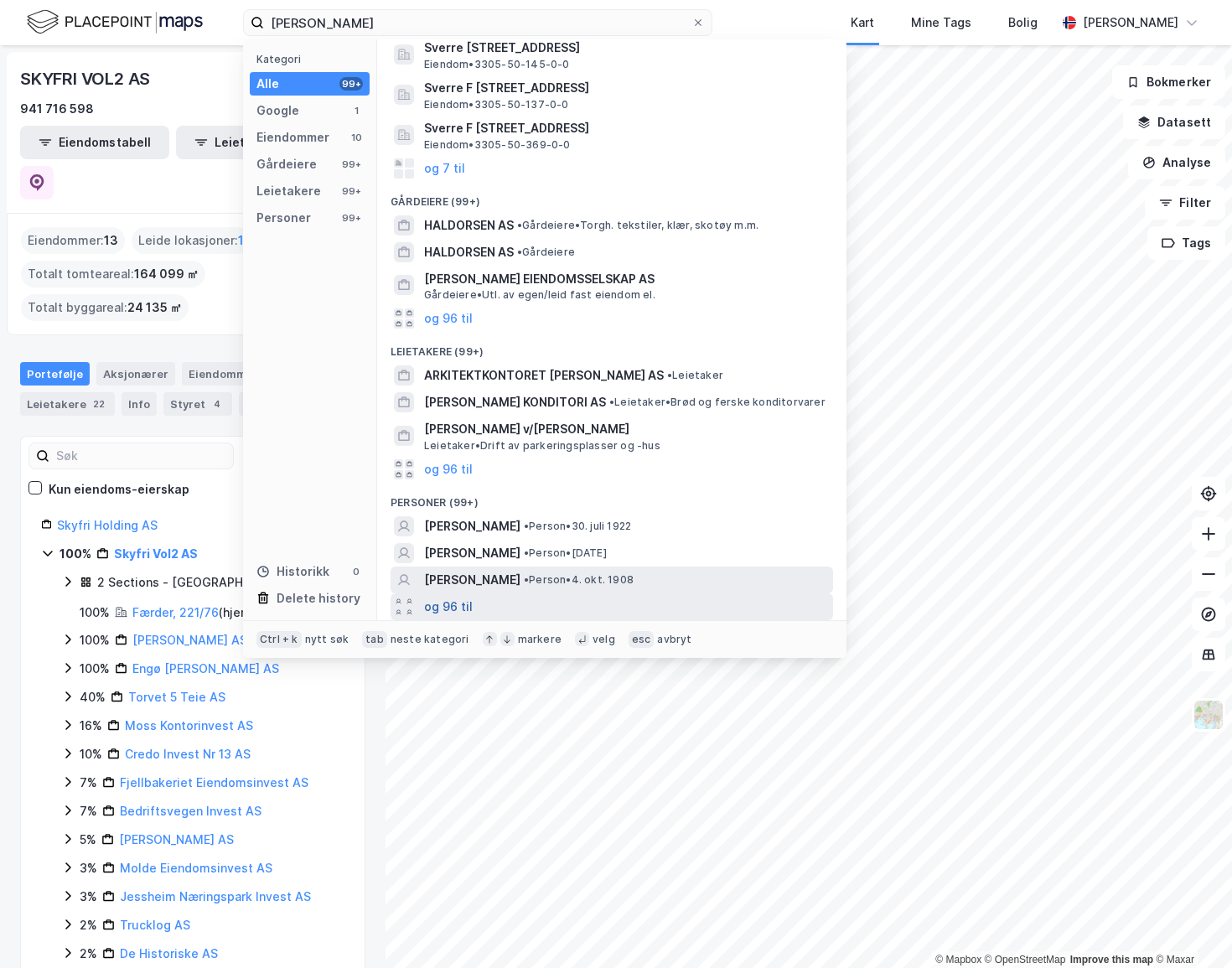
click at [445, 601] on button "og 96 til" at bounding box center [448, 606] width 48 height 20
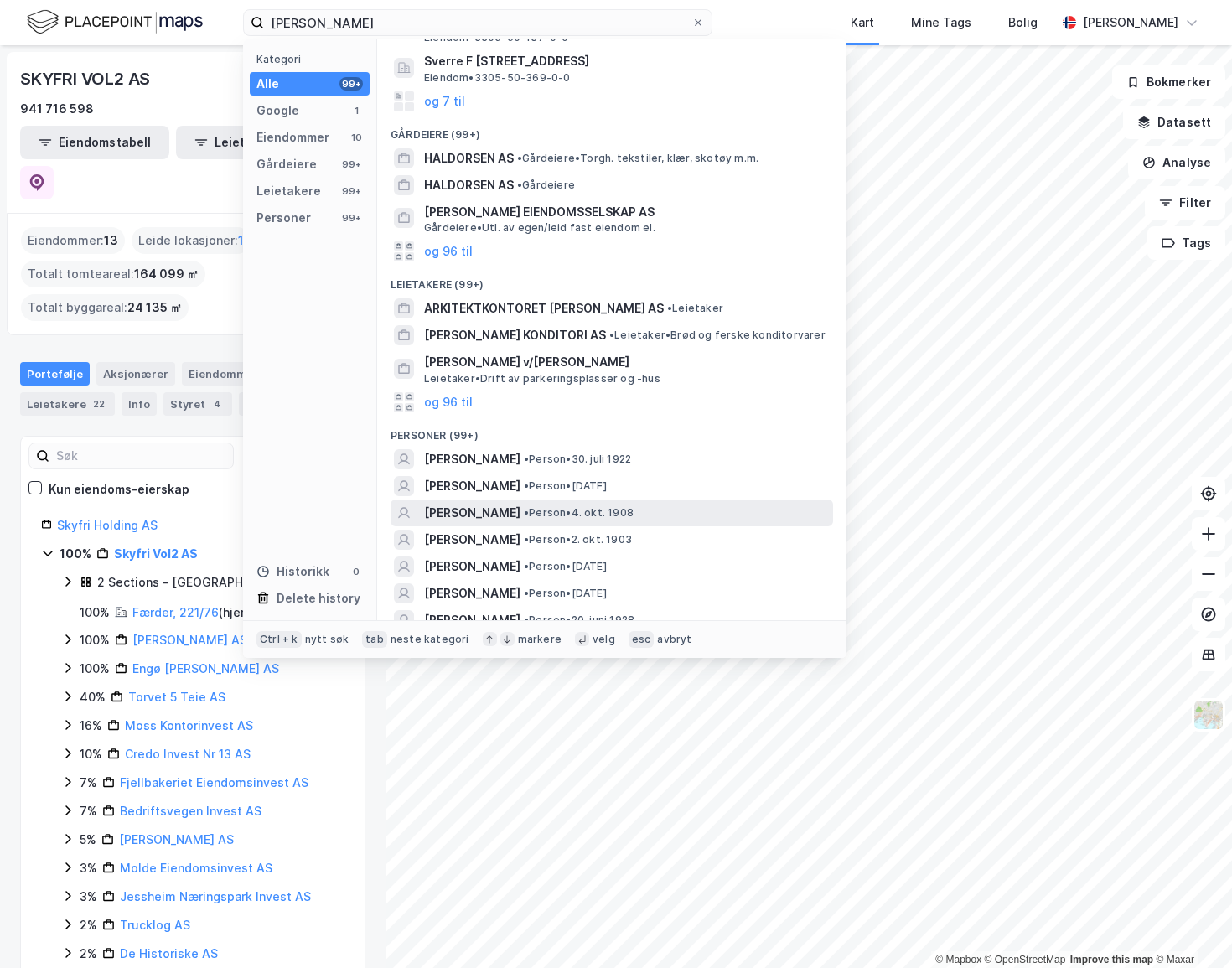
scroll to position [0, 0]
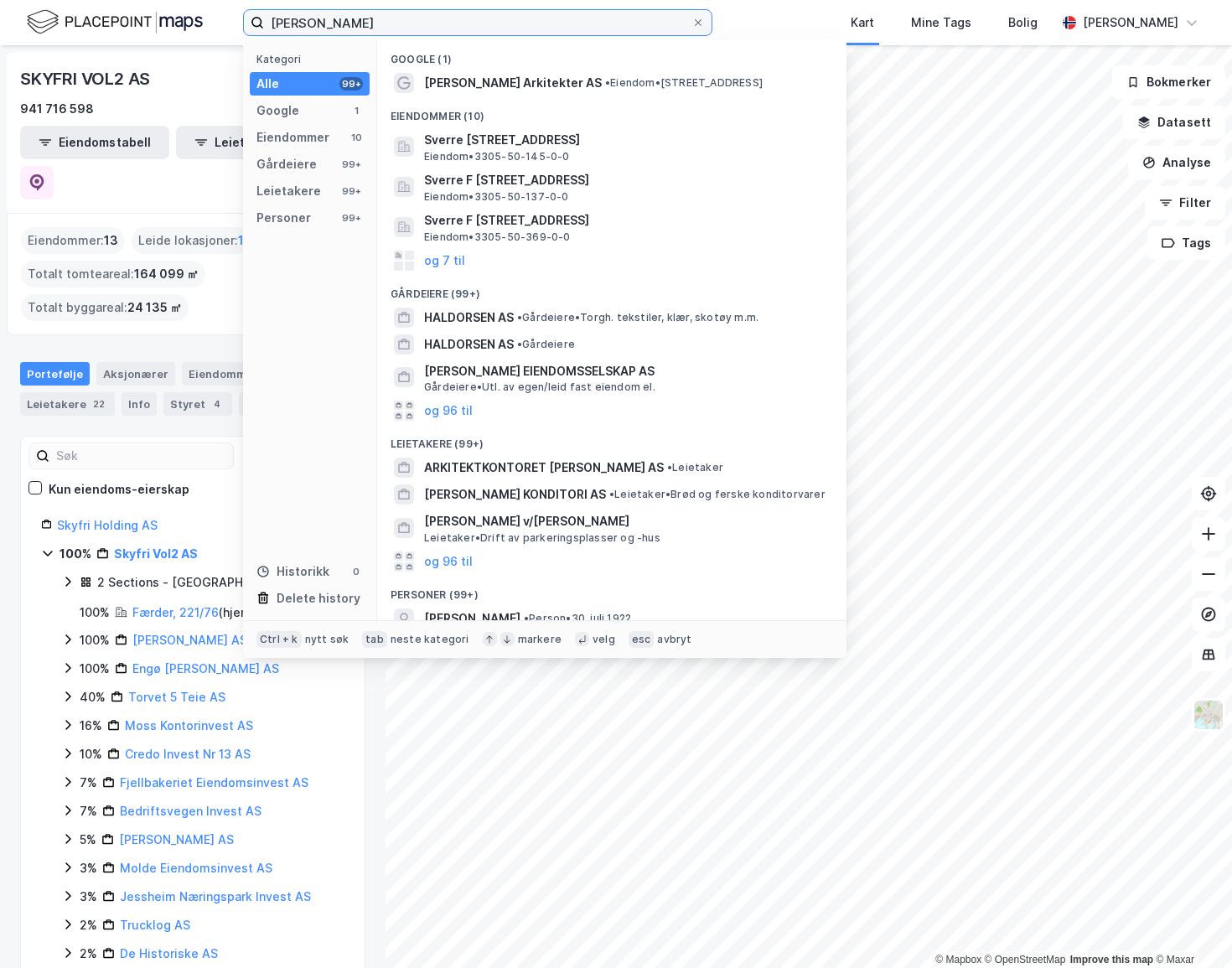
drag, startPoint x: 483, startPoint y: 30, endPoint x: 170, endPoint y: 47, distance: 313.5
click at [137, 55] on div "sverre halvorsen Kategori Alle 99+ Google 1 Eiendommer 10 Gårdeiere 99+ Leietak…" at bounding box center [616, 484] width 1232 height 968
type input "h"
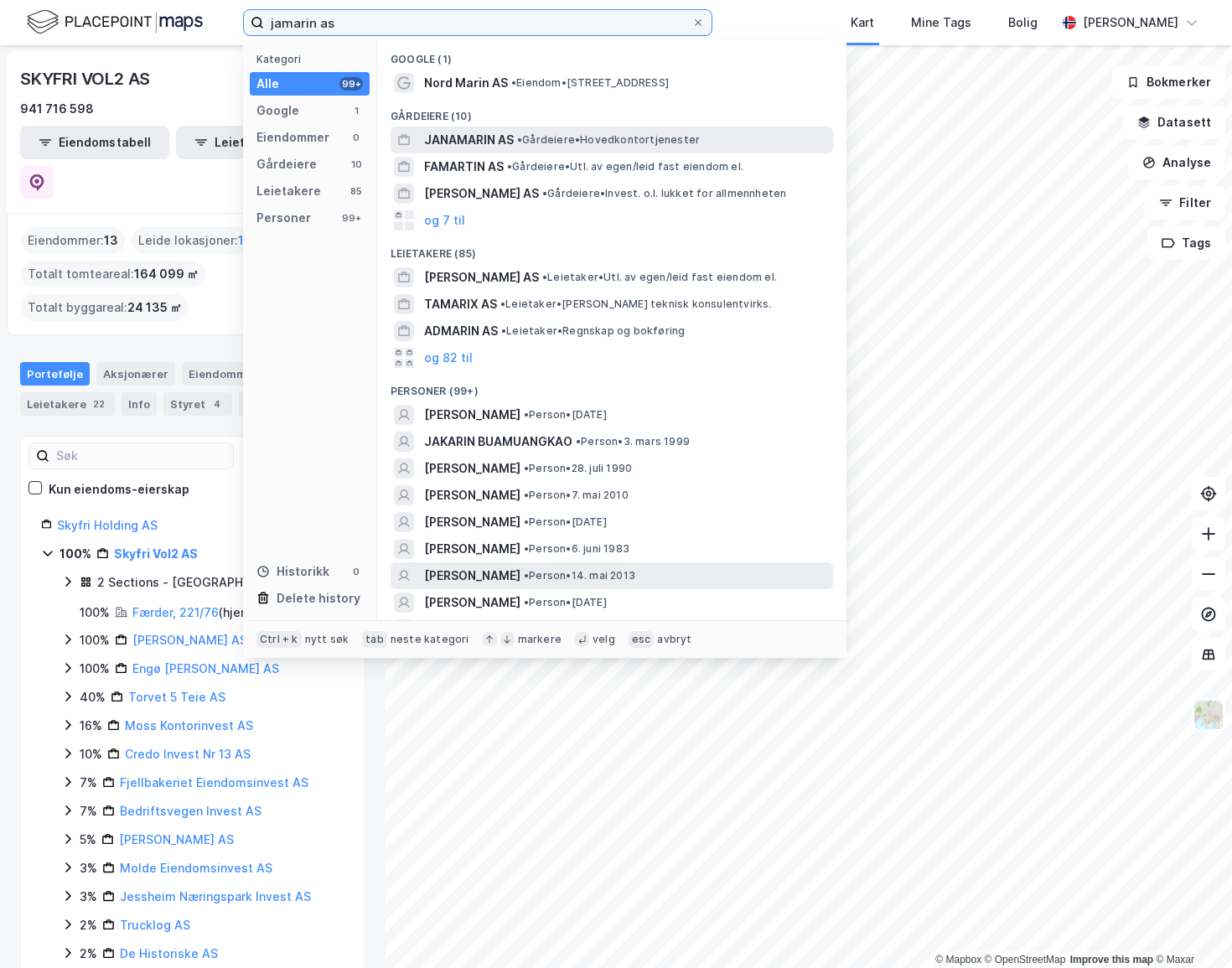
type input "jamarin as"
click at [570, 140] on span "• Gårdeiere • Hovedkontortjenester" at bounding box center [608, 140] width 183 height 13
